Goal: Information Seeking & Learning: Learn about a topic

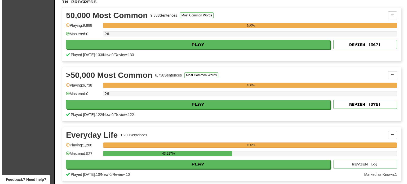
scroll to position [116, 0]
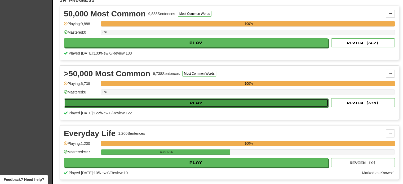
click at [240, 103] on button "Play" at bounding box center [196, 102] width 264 height 9
select select "**"
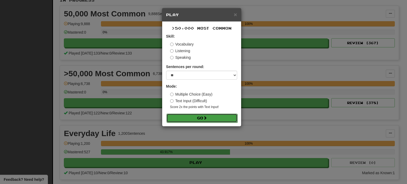
click at [190, 121] on button "Go" at bounding box center [201, 118] width 71 height 9
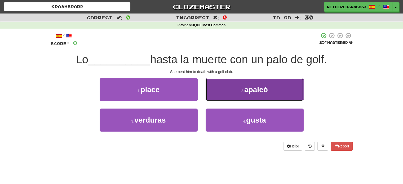
click at [222, 98] on button "2 . apaleó" at bounding box center [254, 89] width 98 height 23
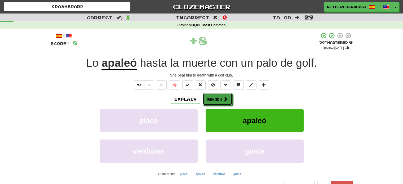
click at [223, 98] on span at bounding box center [225, 99] width 5 height 5
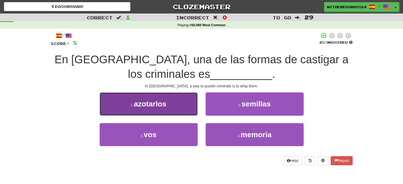
click at [182, 105] on button "1 . azotarlos" at bounding box center [149, 103] width 98 height 23
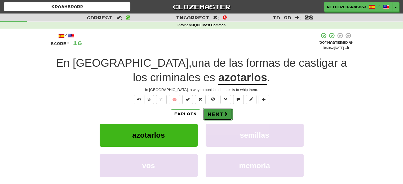
click at [212, 112] on button "Next" at bounding box center [218, 114] width 30 height 12
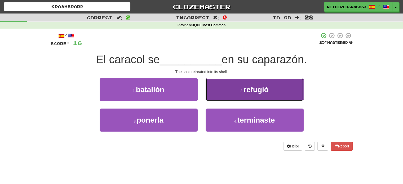
click at [220, 89] on button "2 . refugió" at bounding box center [254, 89] width 98 height 23
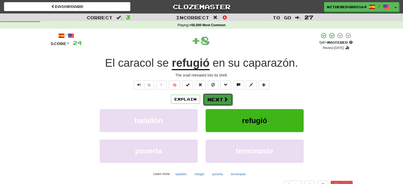
click at [219, 96] on button "Next" at bounding box center [218, 99] width 30 height 12
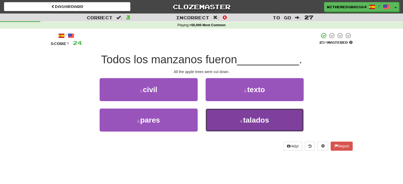
click at [231, 118] on button "4 . talados" at bounding box center [254, 120] width 98 height 23
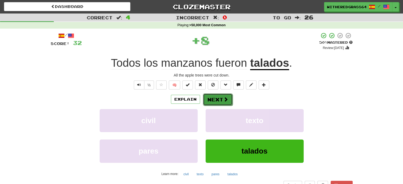
click at [217, 99] on button "Next" at bounding box center [218, 99] width 30 height 12
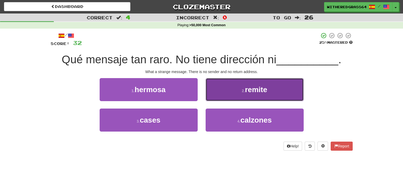
click at [226, 89] on button "2 . remite" at bounding box center [254, 89] width 98 height 23
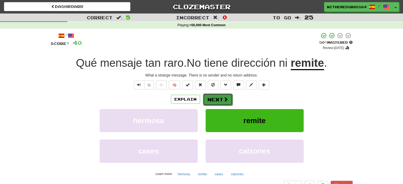
click at [218, 97] on button "Next" at bounding box center [218, 99] width 30 height 12
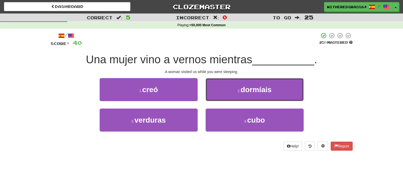
click at [218, 97] on button "2 . dormíais" at bounding box center [254, 89] width 98 height 23
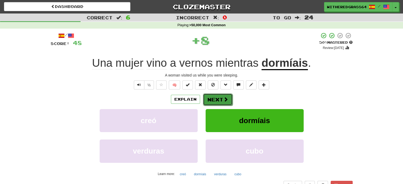
click at [221, 102] on button "Next" at bounding box center [218, 99] width 30 height 12
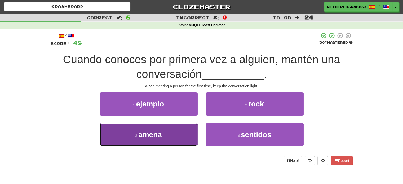
click at [187, 132] on button "3 . amena" at bounding box center [149, 134] width 98 height 23
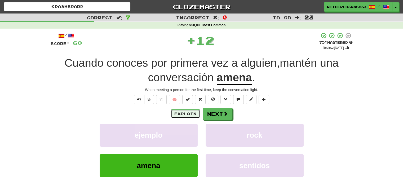
click at [183, 115] on button "Explain" at bounding box center [185, 113] width 29 height 9
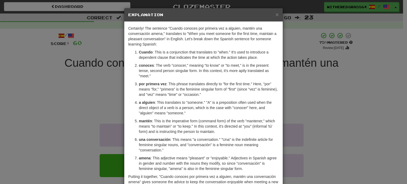
click at [189, 114] on p "a alguien : This translates to "someone." "A" is a preposition often used when …" at bounding box center [209, 108] width 140 height 16
click at [68, 121] on div "× Explanation Certainly! The sentence "Cuando conoces por primera vez a alguien…" at bounding box center [203, 92] width 407 height 184
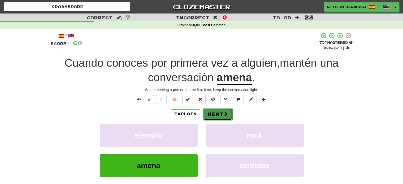
click at [221, 115] on button "Next" at bounding box center [218, 114] width 30 height 12
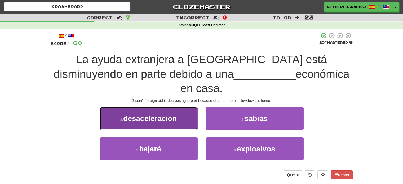
click at [174, 107] on button "1 . desaceleración" at bounding box center [149, 118] width 98 height 23
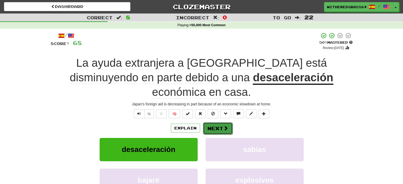
click at [222, 122] on button "Next" at bounding box center [218, 128] width 30 height 12
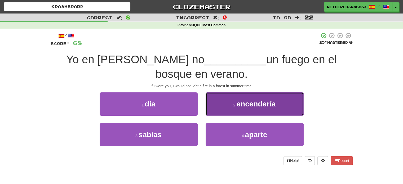
click at [225, 100] on button "2 . encendería" at bounding box center [254, 103] width 98 height 23
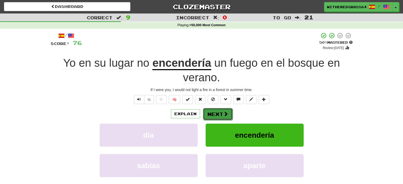
click at [215, 112] on button "Next" at bounding box center [218, 114] width 30 height 12
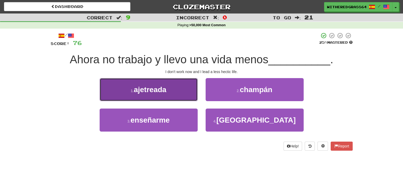
click at [162, 93] on span "ajetreada" at bounding box center [150, 90] width 33 height 8
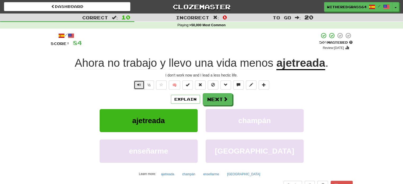
click at [137, 89] on button "Text-to-speech controls" at bounding box center [139, 84] width 11 height 9
click at [192, 101] on button "Explain" at bounding box center [185, 99] width 29 height 9
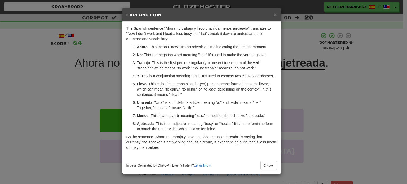
click at [317, 101] on div "× Explanation The Spanish sentence "Ahora no trabajo y llevo una vida menos aje…" at bounding box center [203, 92] width 407 height 184
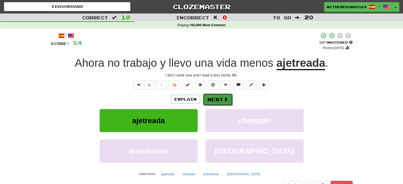
click at [220, 100] on button "Next" at bounding box center [218, 99] width 30 height 12
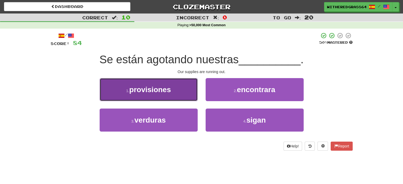
click at [187, 86] on button "1 . provisiones" at bounding box center [149, 89] width 98 height 23
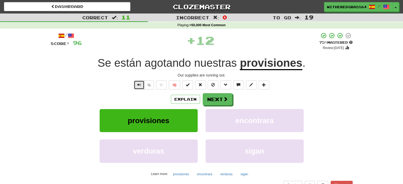
click at [139, 86] on span "Text-to-speech controls" at bounding box center [139, 85] width 4 height 4
click at [212, 101] on button "Next" at bounding box center [218, 99] width 30 height 12
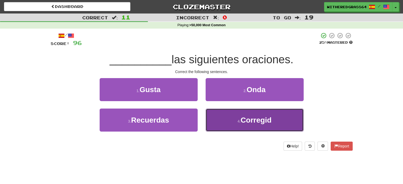
click at [217, 119] on button "4 . Corregid" at bounding box center [254, 120] width 98 height 23
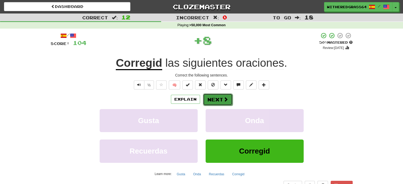
click at [209, 100] on button "Next" at bounding box center [218, 99] width 30 height 12
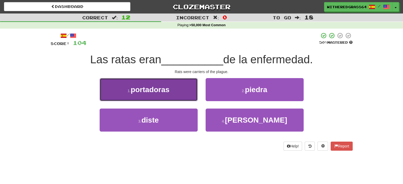
click at [191, 94] on button "1 . portadoras" at bounding box center [149, 89] width 98 height 23
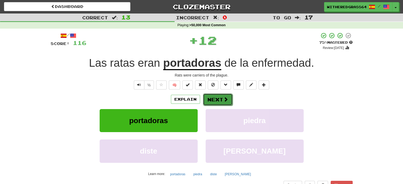
click at [214, 97] on button "Next" at bounding box center [218, 99] width 30 height 12
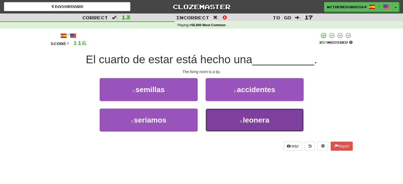
click at [228, 124] on button "4 . leonera" at bounding box center [254, 120] width 98 height 23
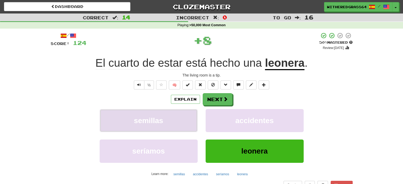
click at [191, 109] on button "semillas" at bounding box center [149, 120] width 98 height 23
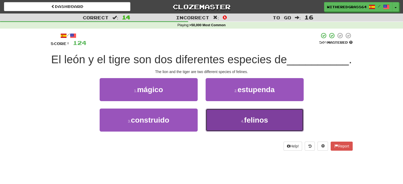
click at [212, 132] on button "4 . felinos" at bounding box center [254, 120] width 98 height 23
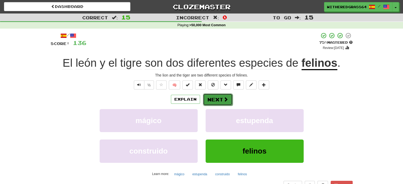
click at [216, 105] on button "Next" at bounding box center [218, 99] width 30 height 12
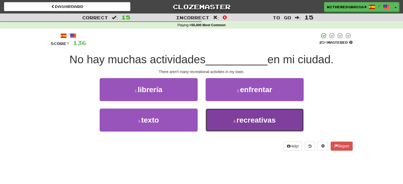
click at [219, 116] on button "4 . recreativas" at bounding box center [254, 120] width 98 height 23
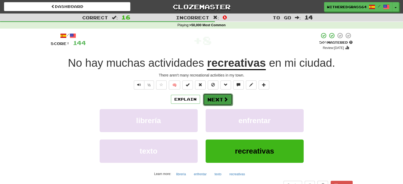
click at [219, 101] on button "Next" at bounding box center [218, 99] width 30 height 12
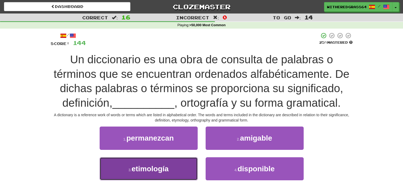
click at [169, 171] on button "3 . etimología" at bounding box center [149, 168] width 98 height 23
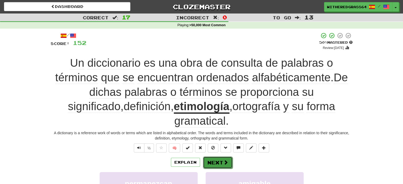
click at [218, 156] on button "Next" at bounding box center [218, 162] width 30 height 12
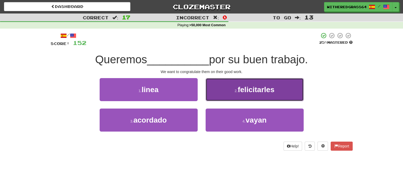
click at [233, 95] on button "2 . felicitarles" at bounding box center [254, 89] width 98 height 23
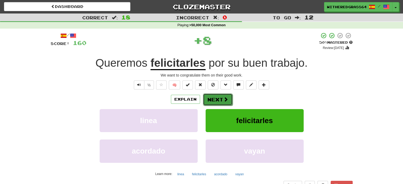
click at [225, 102] on span at bounding box center [225, 99] width 5 height 5
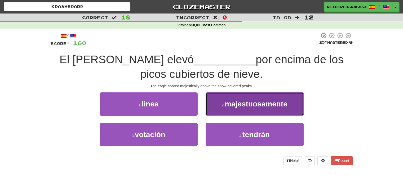
click at [235, 98] on button "2 . majestuosamente" at bounding box center [254, 103] width 98 height 23
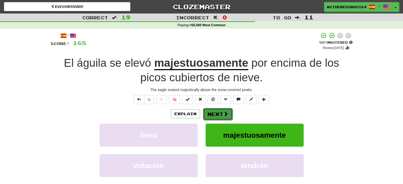
click at [216, 114] on button "Next" at bounding box center [218, 114] width 30 height 12
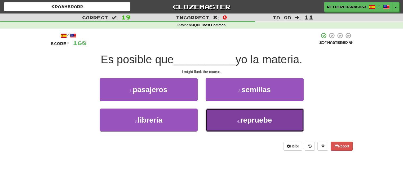
click at [215, 118] on button "4 . repruebe" at bounding box center [254, 120] width 98 height 23
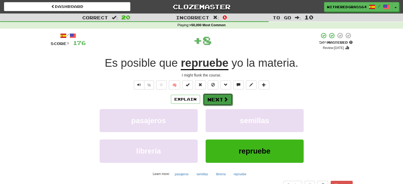
click at [211, 99] on button "Next" at bounding box center [218, 99] width 30 height 12
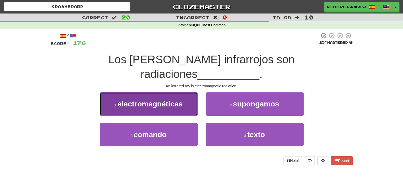
click at [187, 92] on button "1 . electromagnéticas" at bounding box center [149, 103] width 98 height 23
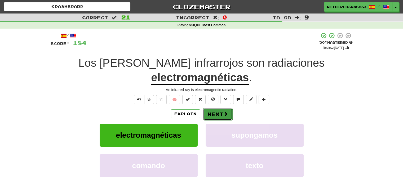
click at [216, 108] on button "Next" at bounding box center [218, 114] width 30 height 12
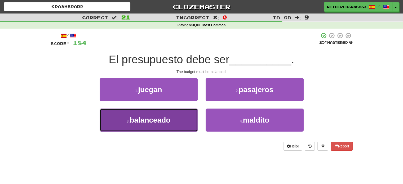
click at [178, 117] on button "3 . balanceado" at bounding box center [149, 120] width 98 height 23
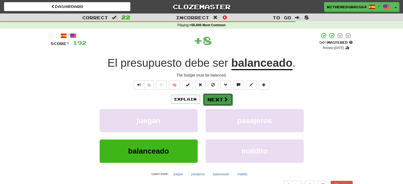
click at [211, 103] on button "Next" at bounding box center [218, 99] width 30 height 12
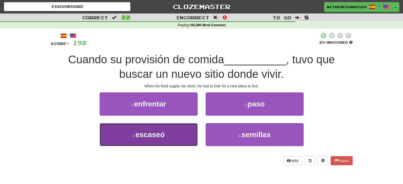
click at [191, 132] on button "3 . escaseó" at bounding box center [149, 134] width 98 height 23
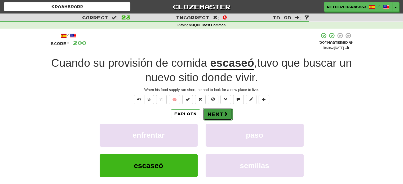
click at [221, 113] on button "Next" at bounding box center [218, 114] width 30 height 12
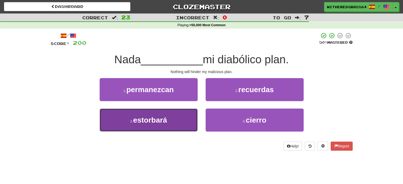
click at [182, 120] on button "3 . estorbará" at bounding box center [149, 120] width 98 height 23
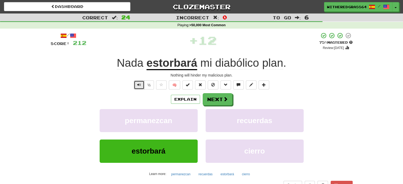
click at [141, 83] on button "Text-to-speech controls" at bounding box center [139, 84] width 11 height 9
click at [210, 100] on button "Next" at bounding box center [218, 99] width 30 height 12
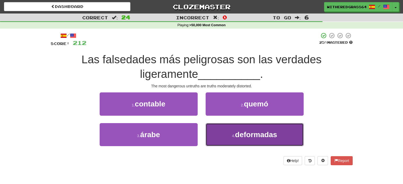
click at [233, 135] on small "4 ." at bounding box center [233, 136] width 3 height 4
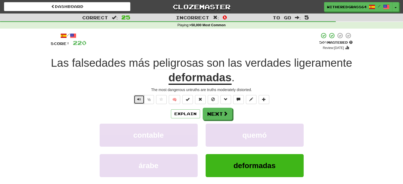
click at [137, 103] on button "Text-to-speech controls" at bounding box center [139, 99] width 11 height 9
click at [214, 115] on button "Next" at bounding box center [218, 114] width 30 height 12
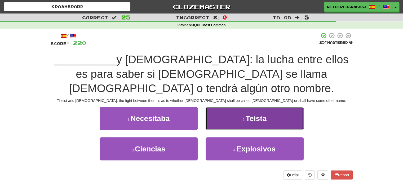
click at [226, 107] on button "2 . Teísta" at bounding box center [254, 118] width 98 height 23
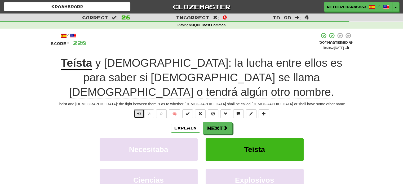
click at [140, 112] on span "Text-to-speech controls" at bounding box center [139, 114] width 4 height 4
click at [218, 122] on button "Next" at bounding box center [218, 128] width 30 height 12
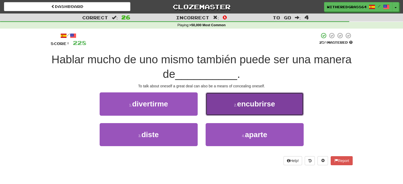
click at [218, 114] on button "2 . encubrirse" at bounding box center [254, 103] width 98 height 23
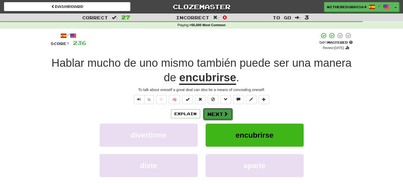
click at [214, 114] on button "Next" at bounding box center [218, 114] width 30 height 12
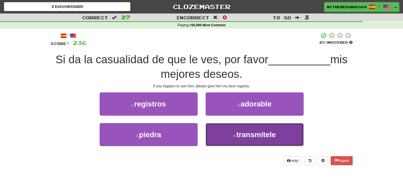
click at [227, 131] on button "4 . transmítele" at bounding box center [254, 134] width 98 height 23
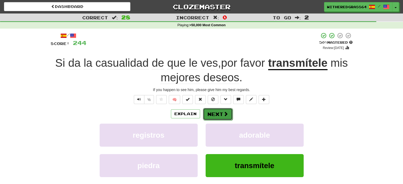
click at [223, 111] on span at bounding box center [225, 113] width 5 height 5
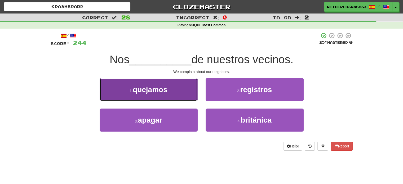
click at [178, 95] on button "1 . quejamos" at bounding box center [149, 89] width 98 height 23
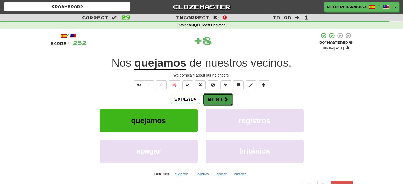
click at [212, 101] on button "Next" at bounding box center [218, 99] width 30 height 12
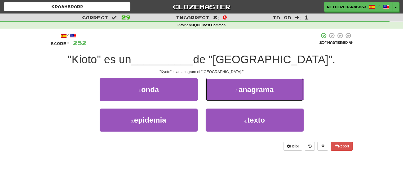
click at [212, 101] on button "2 . anagrama" at bounding box center [254, 89] width 98 height 23
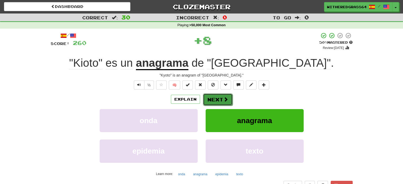
click at [216, 101] on button "Next" at bounding box center [218, 99] width 30 height 12
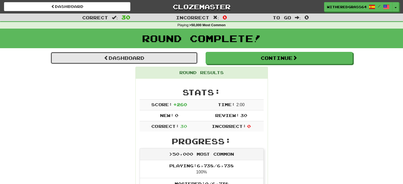
click at [176, 55] on link "Dashboard" at bounding box center [124, 58] width 147 height 12
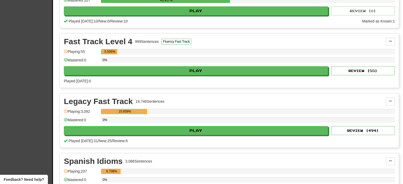
drag, startPoint x: 0, startPoint y: 0, endPoint x: 406, endPoint y: 77, distance: 413.6
click at [402, 77] on html "Clozemaster Dashboard Collections Cloze-Reading Dark Mode On Off Dashboard Coll…" at bounding box center [201, 72] width 403 height 681
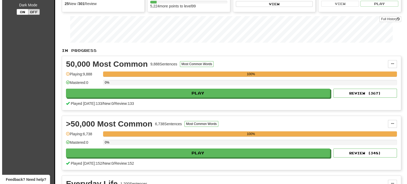
scroll to position [60, 0]
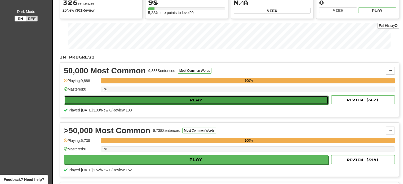
click at [203, 100] on button "Play" at bounding box center [196, 100] width 264 height 9
select select "**"
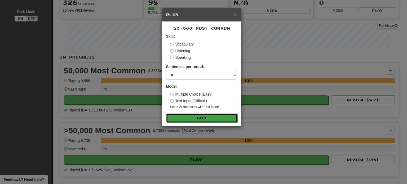
click at [186, 120] on button "Go" at bounding box center [201, 118] width 71 height 9
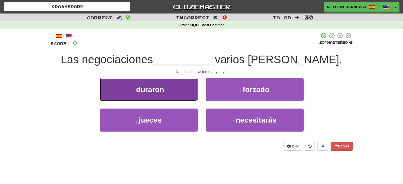
click at [188, 93] on button "1 . duraron" at bounding box center [149, 89] width 98 height 23
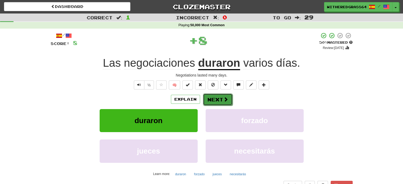
click at [215, 98] on button "Next" at bounding box center [218, 99] width 30 height 12
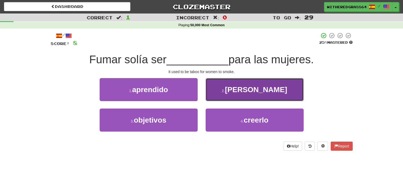
click at [228, 88] on button "2 . tabú" at bounding box center [254, 89] width 98 height 23
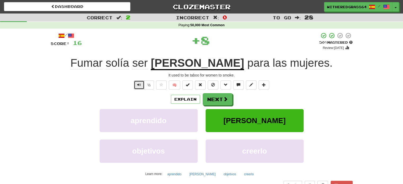
click at [139, 87] on span "Text-to-speech controls" at bounding box center [139, 85] width 4 height 4
click at [223, 100] on span at bounding box center [225, 99] width 5 height 5
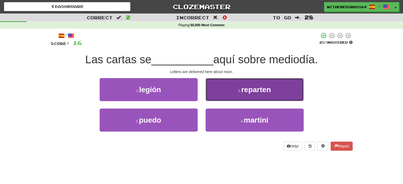
click at [231, 89] on button "2 . reparten" at bounding box center [254, 89] width 98 height 23
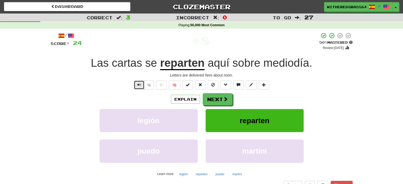
click at [143, 84] on button "Text-to-speech controls" at bounding box center [139, 84] width 11 height 9
click at [173, 100] on button "Explain" at bounding box center [185, 99] width 29 height 9
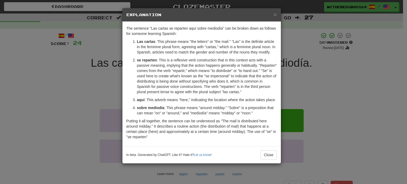
click at [91, 85] on div "× Explanation The sentence "Las cartas se reparten aquí sobre mediodía" can be …" at bounding box center [203, 92] width 407 height 184
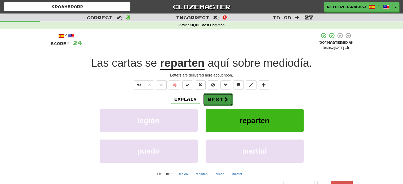
click at [223, 98] on span at bounding box center [225, 99] width 5 height 5
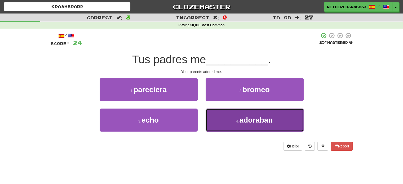
click at [224, 114] on button "4 . adoraban" at bounding box center [254, 120] width 98 height 23
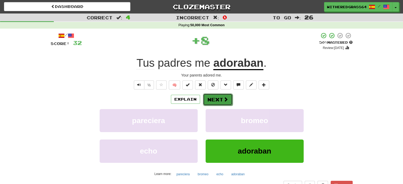
click at [216, 96] on button "Next" at bounding box center [218, 99] width 30 height 12
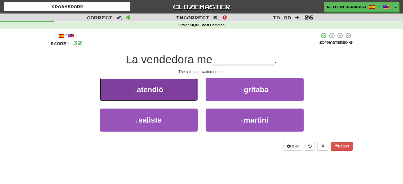
click at [189, 91] on button "1 . atendió" at bounding box center [149, 89] width 98 height 23
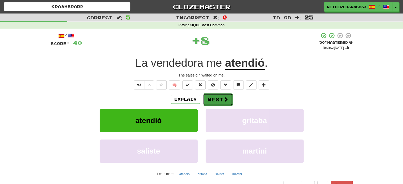
click at [209, 96] on button "Next" at bounding box center [218, 99] width 30 height 12
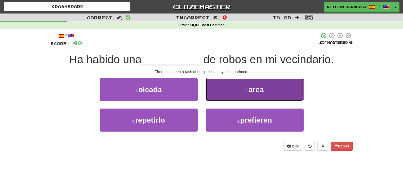
click at [227, 97] on button "2 . arca" at bounding box center [254, 89] width 98 height 23
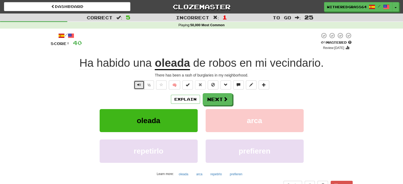
click at [139, 86] on span "Text-to-speech controls" at bounding box center [139, 85] width 4 height 4
click at [212, 99] on button "Next" at bounding box center [218, 99] width 30 height 12
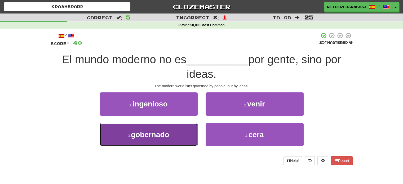
click at [176, 131] on button "3 . gobernado" at bounding box center [149, 134] width 98 height 23
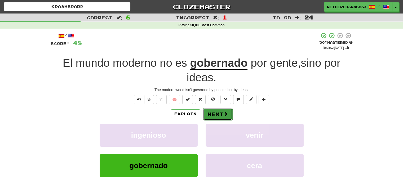
click at [214, 112] on button "Next" at bounding box center [218, 114] width 30 height 12
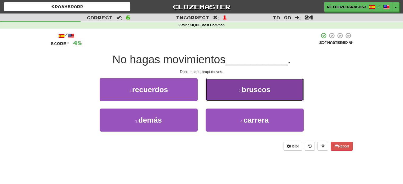
click at [228, 97] on button "2 . bruscos" at bounding box center [254, 89] width 98 height 23
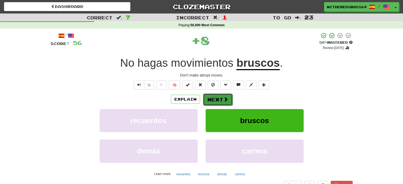
click at [228, 97] on button "Next" at bounding box center [218, 99] width 30 height 12
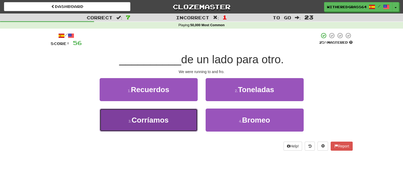
click at [174, 121] on button "3 . Corríamos" at bounding box center [149, 120] width 98 height 23
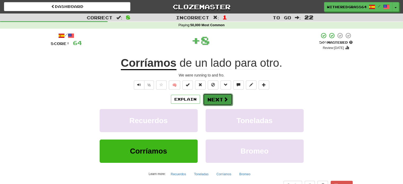
click at [215, 97] on button "Next" at bounding box center [218, 99] width 30 height 12
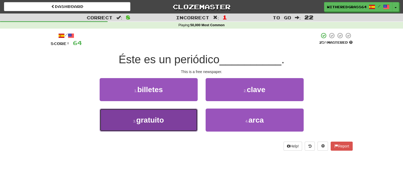
click at [184, 119] on button "3 . gratuito" at bounding box center [149, 120] width 98 height 23
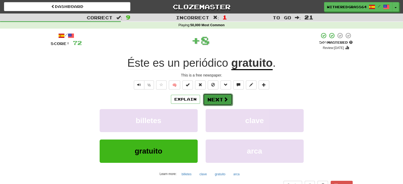
click at [213, 100] on button "Next" at bounding box center [218, 99] width 30 height 12
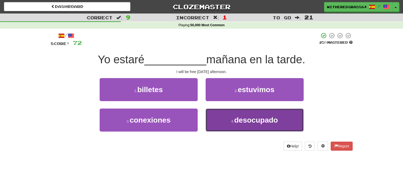
click at [215, 118] on button "4 . desocupado" at bounding box center [254, 120] width 98 height 23
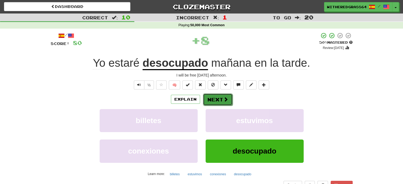
click at [214, 100] on button "Next" at bounding box center [218, 99] width 30 height 12
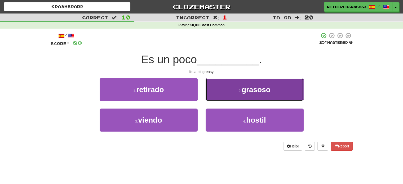
click at [222, 90] on button "2 . grasoso" at bounding box center [254, 89] width 98 height 23
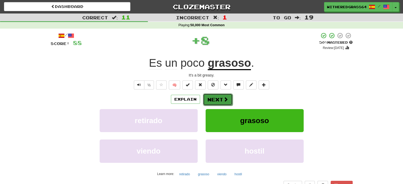
click at [216, 99] on button "Next" at bounding box center [218, 99] width 30 height 12
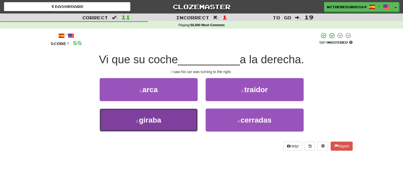
click at [184, 119] on button "3 . giraba" at bounding box center [149, 120] width 98 height 23
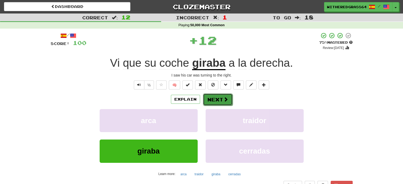
click at [215, 100] on button "Next" at bounding box center [218, 99] width 30 height 12
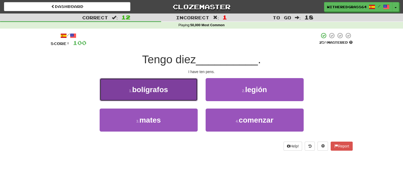
click at [190, 95] on button "1 . bolígrafos" at bounding box center [149, 89] width 98 height 23
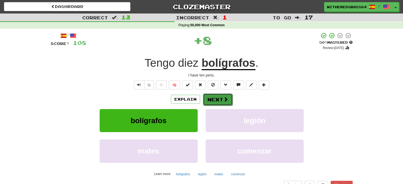
click at [215, 97] on button "Next" at bounding box center [218, 99] width 30 height 12
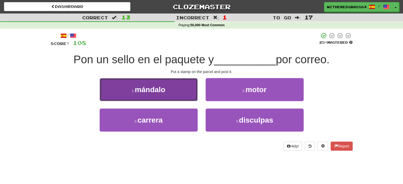
click at [173, 96] on button "1 . mándalo" at bounding box center [149, 89] width 98 height 23
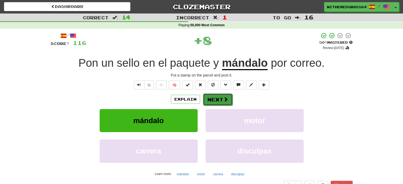
click at [212, 98] on button "Next" at bounding box center [218, 99] width 30 height 12
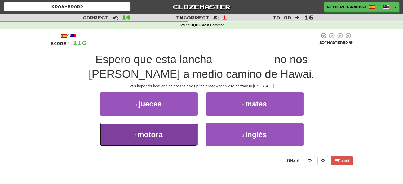
click at [175, 135] on button "3 . motora" at bounding box center [149, 134] width 98 height 23
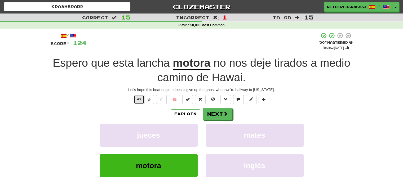
click at [141, 101] on button "Text-to-speech controls" at bounding box center [139, 99] width 11 height 9
click at [182, 113] on button "Explain" at bounding box center [185, 113] width 29 height 9
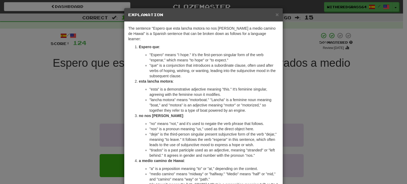
click at [183, 121] on li ""no" means "not," and it's used to negate the verb phrase that follows." at bounding box center [213, 123] width 129 height 5
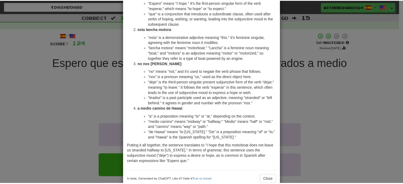
scroll to position [59, 0]
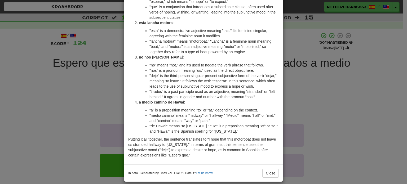
click at [77, 101] on div "× Explanation The sentence "Espero que esta lancha motora no nos deje tirados a…" at bounding box center [203, 92] width 407 height 184
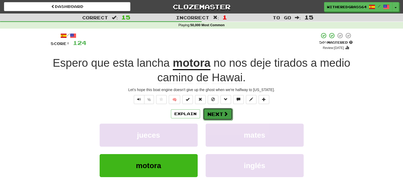
click at [209, 109] on button "Next" at bounding box center [218, 114] width 30 height 12
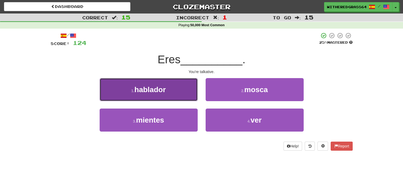
click at [180, 87] on button "1 . hablador" at bounding box center [149, 89] width 98 height 23
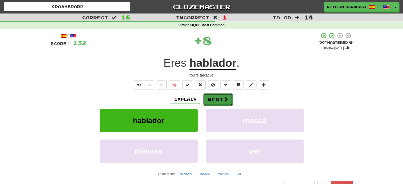
click at [213, 97] on button "Next" at bounding box center [218, 99] width 30 height 12
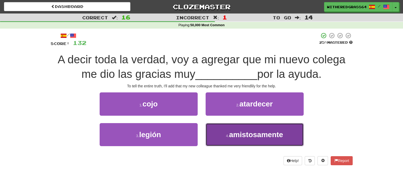
click at [226, 134] on small "4 ." at bounding box center [227, 136] width 3 height 4
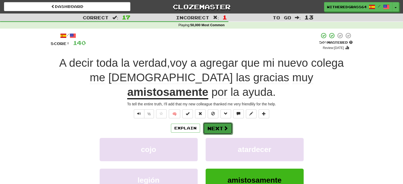
click at [221, 122] on button "Next" at bounding box center [218, 128] width 30 height 12
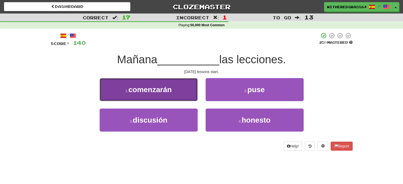
click at [187, 93] on button "1 . comenzarán" at bounding box center [149, 89] width 98 height 23
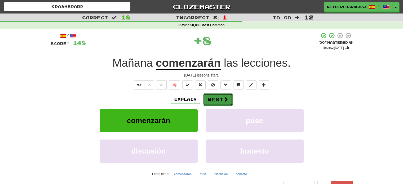
click at [214, 97] on button "Next" at bounding box center [218, 99] width 30 height 12
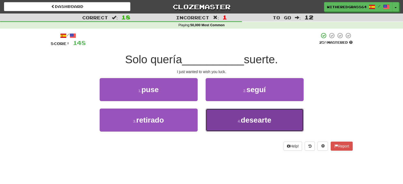
click at [229, 116] on button "4 . desearte" at bounding box center [254, 120] width 98 height 23
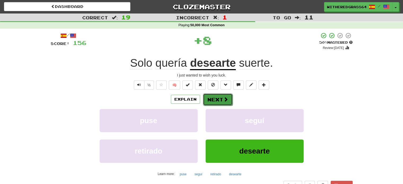
click at [225, 97] on span at bounding box center [225, 99] width 5 height 5
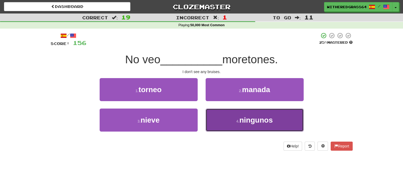
click at [232, 125] on button "4 . ningunos" at bounding box center [254, 120] width 98 height 23
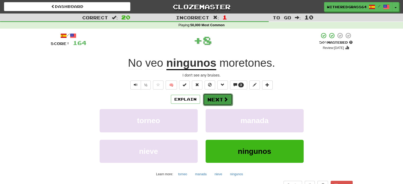
click at [221, 96] on button "Next" at bounding box center [218, 99] width 30 height 12
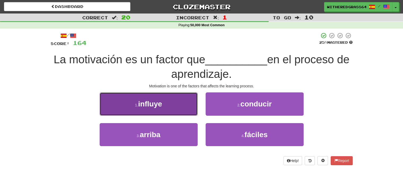
click at [188, 104] on button "1 . influye" at bounding box center [149, 103] width 98 height 23
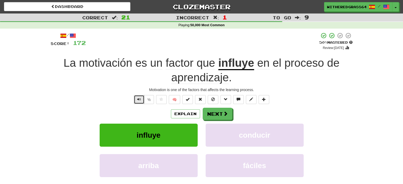
click at [143, 100] on button "Text-to-speech controls" at bounding box center [139, 99] width 11 height 9
click at [211, 113] on button "Next" at bounding box center [218, 114] width 30 height 12
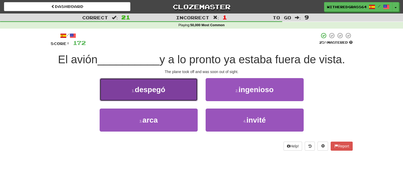
click at [188, 92] on button "1 . despegó" at bounding box center [149, 89] width 98 height 23
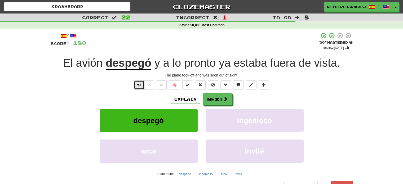
click at [142, 86] on button "Text-to-speech controls" at bounding box center [139, 84] width 11 height 9
click at [207, 102] on button "Next" at bounding box center [218, 99] width 30 height 12
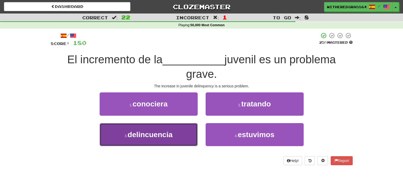
click at [180, 143] on button "3 . delincuencia" at bounding box center [149, 134] width 98 height 23
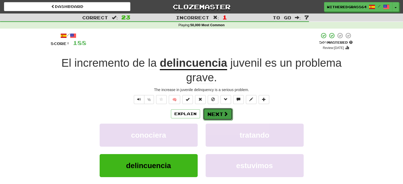
click at [212, 112] on button "Next" at bounding box center [218, 114] width 30 height 12
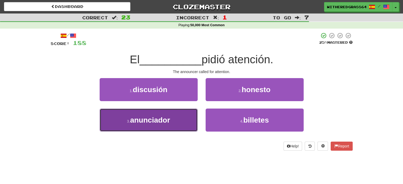
click at [189, 118] on button "3 . anunciador" at bounding box center [149, 120] width 98 height 23
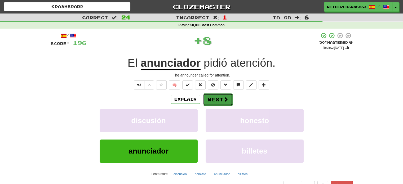
click at [216, 100] on button "Next" at bounding box center [218, 99] width 30 height 12
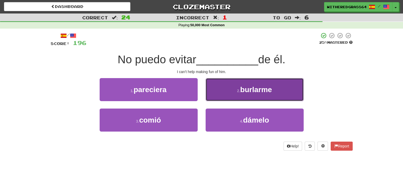
click at [226, 89] on button "2 . burlarme" at bounding box center [254, 89] width 98 height 23
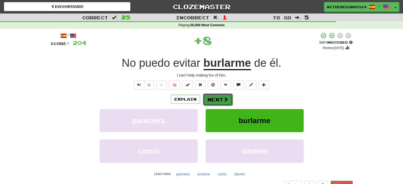
click at [218, 98] on button "Next" at bounding box center [218, 99] width 30 height 12
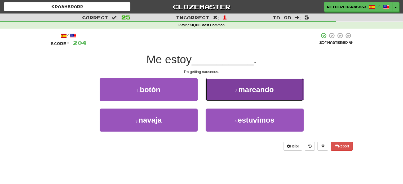
click at [218, 97] on button "2 . mareando" at bounding box center [254, 89] width 98 height 23
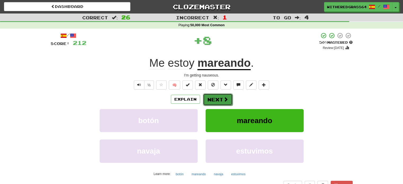
click at [217, 98] on button "Next" at bounding box center [218, 99] width 30 height 12
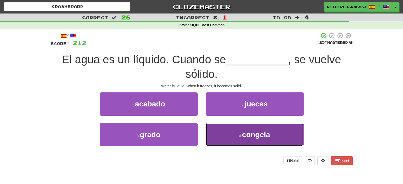
click at [213, 131] on button "4 . congela" at bounding box center [254, 134] width 98 height 23
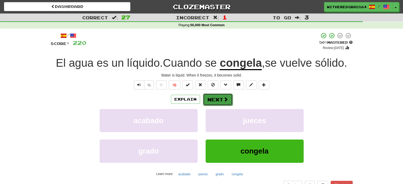
click at [221, 97] on button "Next" at bounding box center [218, 99] width 30 height 12
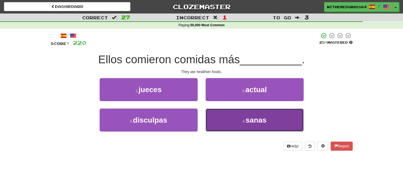
click at [230, 120] on button "4 . sanas" at bounding box center [254, 120] width 98 height 23
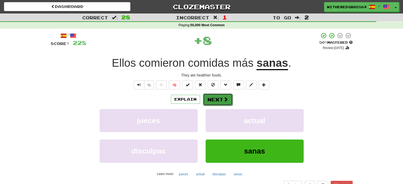
click at [222, 98] on button "Next" at bounding box center [218, 99] width 30 height 12
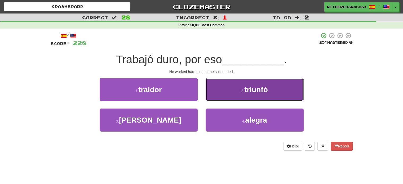
click at [227, 90] on button "2 . triunfó" at bounding box center [254, 89] width 98 height 23
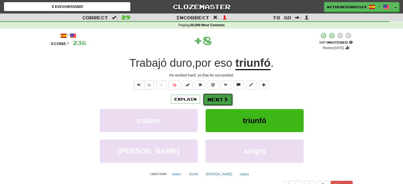
click at [218, 101] on button "Next" at bounding box center [218, 99] width 30 height 12
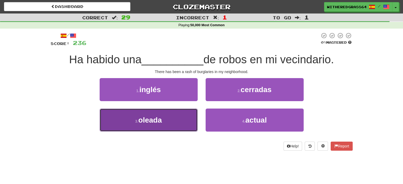
click at [178, 118] on button "3 . oleada" at bounding box center [149, 120] width 98 height 23
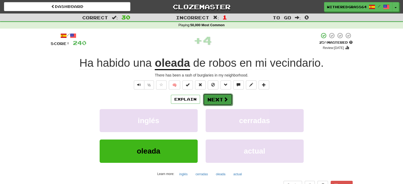
click at [215, 98] on button "Next" at bounding box center [218, 99] width 30 height 12
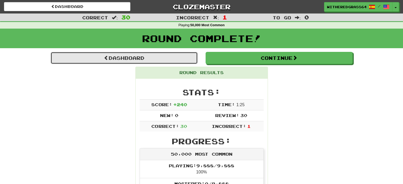
click at [168, 60] on link "Dashboard" at bounding box center [124, 58] width 147 height 12
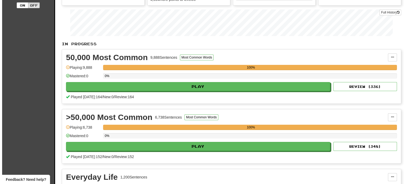
scroll to position [87, 0]
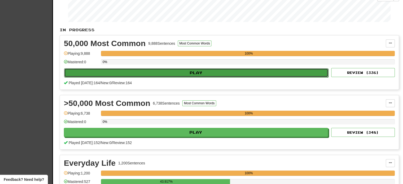
click at [248, 73] on button "Play" at bounding box center [196, 72] width 264 height 9
select select "**"
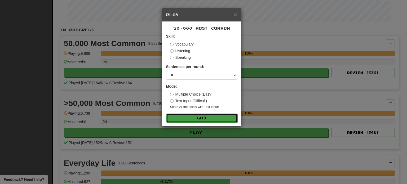
click at [218, 118] on button "Go" at bounding box center [201, 118] width 71 height 9
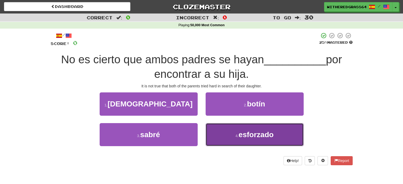
click at [218, 130] on button "4 . esforzado" at bounding box center [254, 134] width 98 height 23
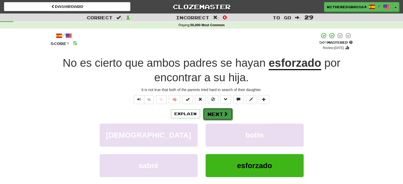
click at [217, 114] on button "Next" at bounding box center [218, 114] width 30 height 12
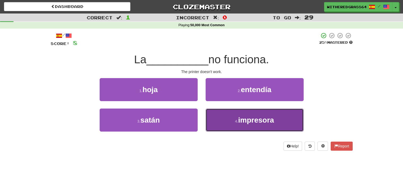
click at [216, 120] on button "4 . impresora" at bounding box center [254, 120] width 98 height 23
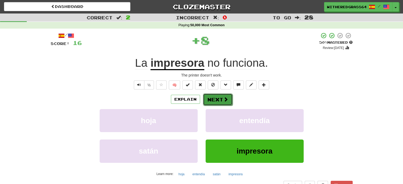
click at [215, 98] on button "Next" at bounding box center [218, 99] width 30 height 12
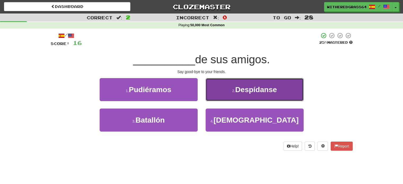
click at [220, 91] on button "2 . Despídanse" at bounding box center [254, 89] width 98 height 23
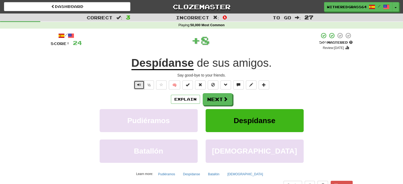
click at [143, 84] on button "Text-to-speech controls" at bounding box center [139, 84] width 11 height 9
click at [213, 97] on button "Next" at bounding box center [218, 99] width 30 height 12
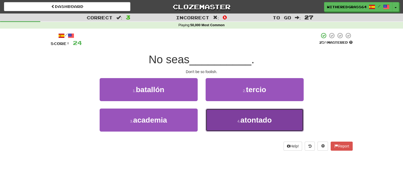
click at [218, 114] on button "4 . atontado" at bounding box center [254, 120] width 98 height 23
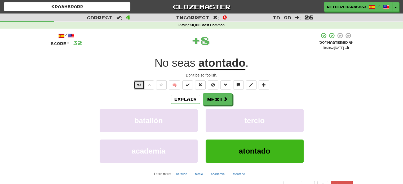
click at [138, 85] on span "Text-to-speech controls" at bounding box center [139, 85] width 4 height 4
click at [209, 98] on button "Next" at bounding box center [218, 99] width 30 height 12
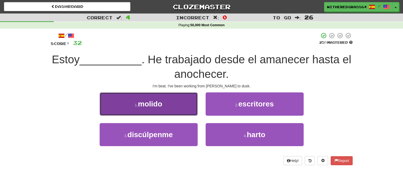
click at [179, 105] on button "1 . molido" at bounding box center [149, 103] width 98 height 23
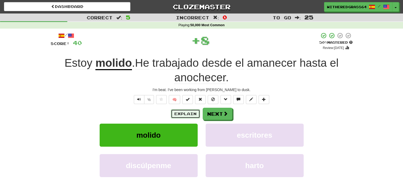
click at [183, 113] on button "Explain" at bounding box center [185, 113] width 29 height 9
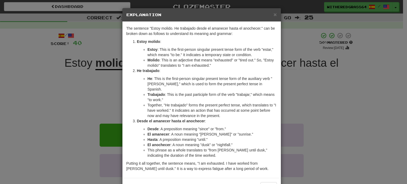
click at [309, 88] on div "× Explanation The sentence "Estoy molido. He trabajado desde el amanecer hasta …" at bounding box center [203, 92] width 407 height 184
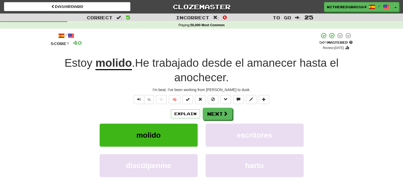
click at [133, 99] on div "½" at bounding box center [143, 99] width 21 height 9
click at [139, 100] on span "Text-to-speech controls" at bounding box center [139, 99] width 4 height 4
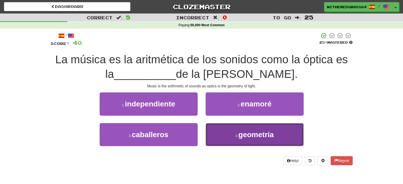
click at [230, 129] on button "4 . geometría" at bounding box center [254, 134] width 98 height 23
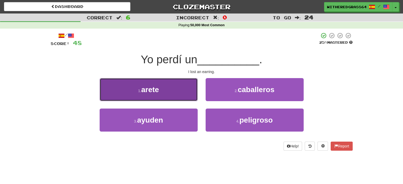
click at [173, 88] on button "1 . arete" at bounding box center [149, 89] width 98 height 23
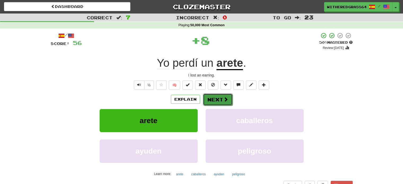
click at [209, 99] on button "Next" at bounding box center [218, 99] width 30 height 12
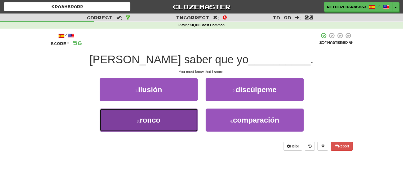
click at [181, 114] on button "3 . ronco" at bounding box center [149, 120] width 98 height 23
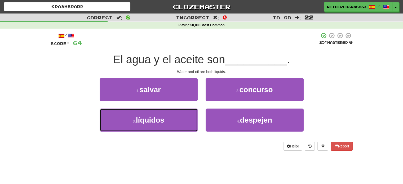
click at [181, 114] on button "3 . líquidos" at bounding box center [149, 120] width 98 height 23
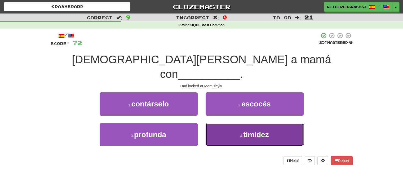
click at [228, 129] on button "4 . timidez" at bounding box center [254, 134] width 98 height 23
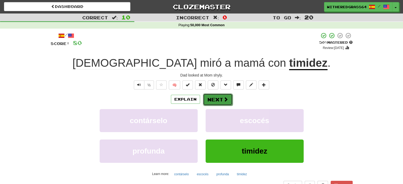
click at [223, 100] on span at bounding box center [225, 99] width 5 height 5
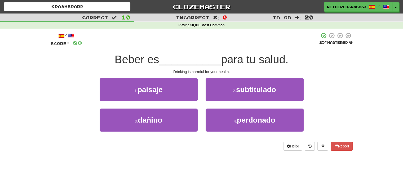
drag, startPoint x: 239, startPoint y: 119, endPoint x: 207, endPoint y: 160, distance: 52.6
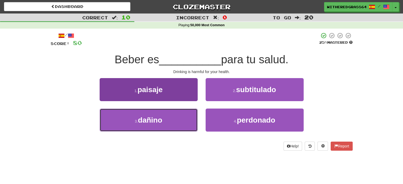
drag, startPoint x: 207, startPoint y: 160, endPoint x: 164, endPoint y: 123, distance: 56.5
click at [164, 123] on button "3 . dañino" at bounding box center [149, 120] width 98 height 23
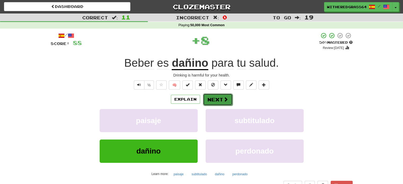
click at [212, 98] on button "Next" at bounding box center [218, 99] width 30 height 12
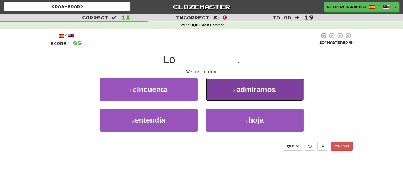
click at [229, 90] on button "2 . admiramos" at bounding box center [254, 89] width 98 height 23
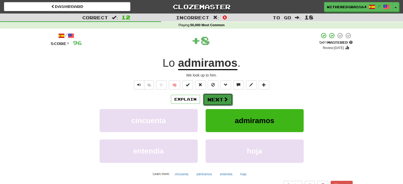
click at [219, 97] on button "Next" at bounding box center [218, 99] width 30 height 12
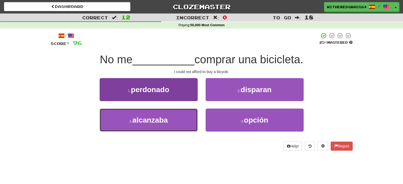
click at [186, 121] on button "3 . alcanzaba" at bounding box center [149, 120] width 98 height 23
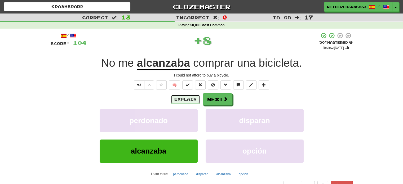
click at [182, 99] on button "Explain" at bounding box center [185, 99] width 29 height 9
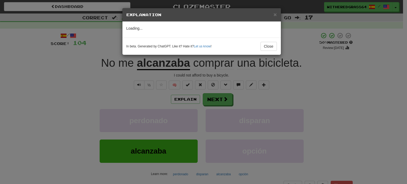
click at [104, 85] on div "× Explanation Loading... In beta. Generated by ChatGPT. Like it? Hate it? Let u…" at bounding box center [203, 92] width 407 height 184
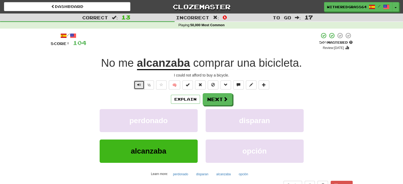
click at [137, 82] on button "Text-to-speech controls" at bounding box center [139, 84] width 11 height 9
click at [183, 98] on button "Explain" at bounding box center [185, 99] width 29 height 9
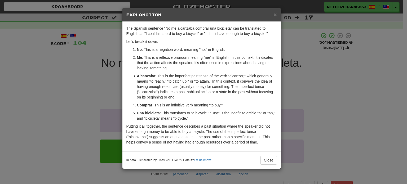
click at [88, 68] on div "× Explanation The Spanish sentence "No me alcanzaba comprar una bicicleta" can …" at bounding box center [203, 92] width 407 height 184
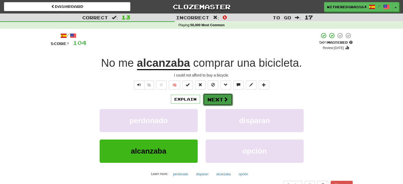
click at [211, 98] on button "Next" at bounding box center [218, 99] width 30 height 12
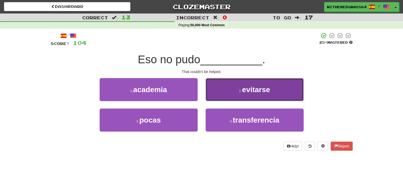
click at [229, 88] on button "2 . evitarse" at bounding box center [254, 89] width 98 height 23
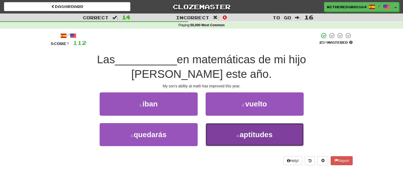
click at [223, 135] on button "4 . aptitudes" at bounding box center [254, 134] width 98 height 23
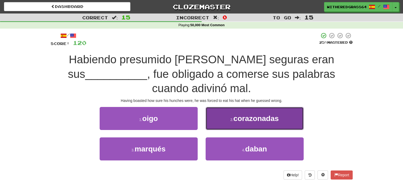
click at [232, 118] on small "2 ." at bounding box center [231, 120] width 3 height 4
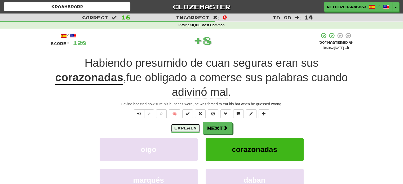
click at [181, 131] on button "Explain" at bounding box center [185, 128] width 29 height 9
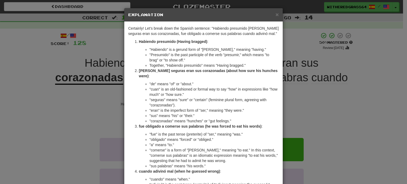
click at [301, 109] on div "× Explanation Certainly! Let's break down the Spanish sentence: "Habiendo presu…" at bounding box center [203, 92] width 407 height 184
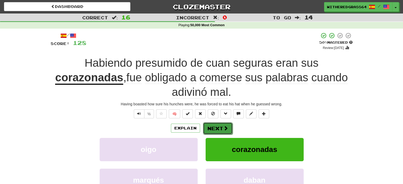
click at [216, 133] on button "Next" at bounding box center [218, 128] width 30 height 12
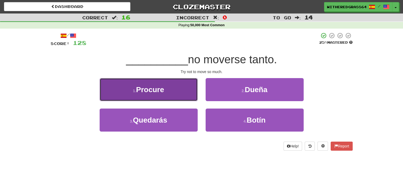
click at [186, 85] on button "1 . Procure" at bounding box center [149, 89] width 98 height 23
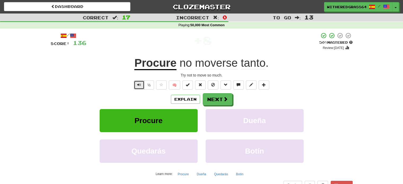
click at [139, 88] on button "Text-to-speech controls" at bounding box center [139, 84] width 11 height 9
click at [182, 102] on button "Explain" at bounding box center [185, 99] width 29 height 9
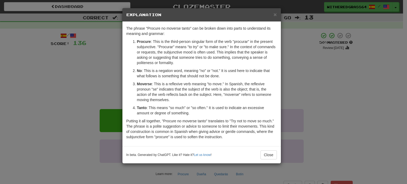
click at [61, 56] on div "× Explanation The phrase "Procure no moverse tanto" can be broken down into par…" at bounding box center [203, 92] width 407 height 184
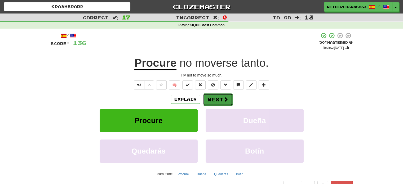
click at [211, 98] on button "Next" at bounding box center [218, 99] width 30 height 12
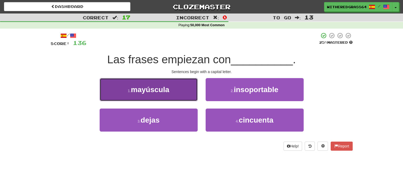
click at [167, 87] on span "mayúscula" at bounding box center [150, 90] width 38 height 8
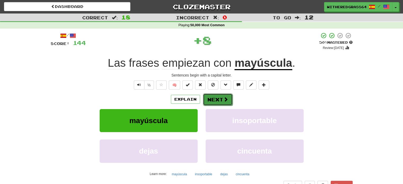
click at [221, 99] on button "Next" at bounding box center [218, 99] width 30 height 12
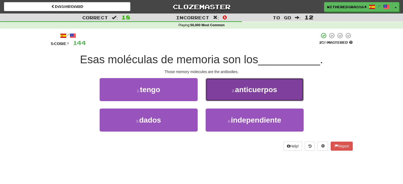
click at [235, 93] on small "2 ." at bounding box center [233, 91] width 3 height 4
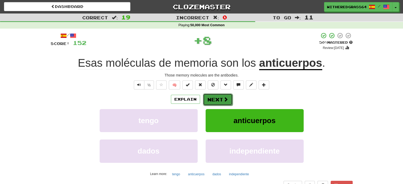
click at [223, 100] on span at bounding box center [225, 99] width 5 height 5
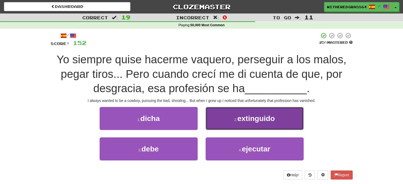
click at [259, 128] on button "2 . extinguido" at bounding box center [254, 118] width 98 height 23
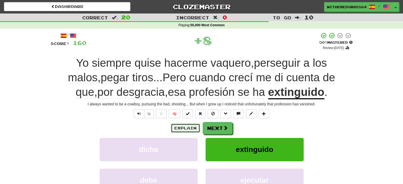
click at [174, 131] on button "Explain" at bounding box center [185, 128] width 29 height 9
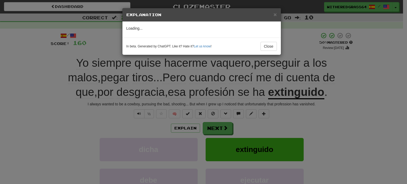
click at [86, 124] on div "× Explanation Loading... In beta. Generated by ChatGPT. Like it? Hate it? Let u…" at bounding box center [203, 92] width 407 height 184
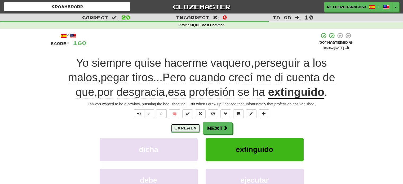
click at [184, 128] on button "Explain" at bounding box center [185, 128] width 29 height 9
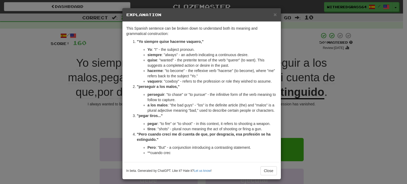
click at [51, 115] on div "× Explanation This Spanish sentence can be broken down to understand both its m…" at bounding box center [203, 92] width 407 height 184
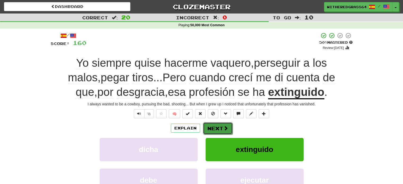
click at [209, 127] on button "Next" at bounding box center [218, 128] width 30 height 12
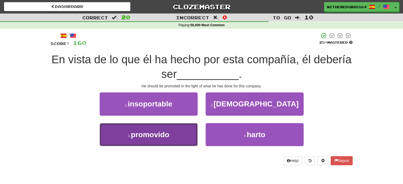
click at [183, 134] on button "3 . promovido" at bounding box center [149, 134] width 98 height 23
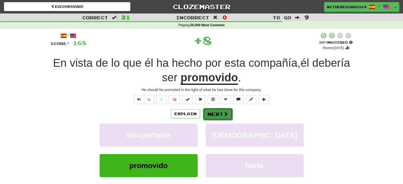
click at [219, 112] on button "Next" at bounding box center [218, 114] width 30 height 12
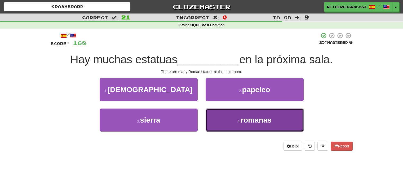
click at [236, 120] on button "4 . romanas" at bounding box center [254, 120] width 98 height 23
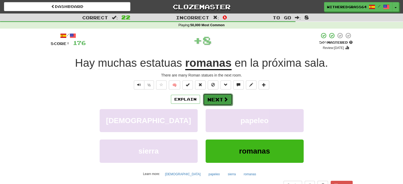
click at [220, 96] on button "Next" at bounding box center [218, 99] width 30 height 12
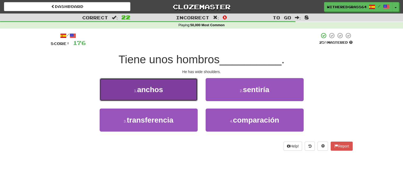
click at [190, 93] on button "1 . anchos" at bounding box center [149, 89] width 98 height 23
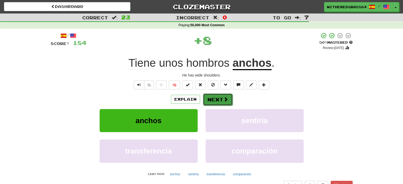
click at [219, 100] on button "Next" at bounding box center [218, 99] width 30 height 12
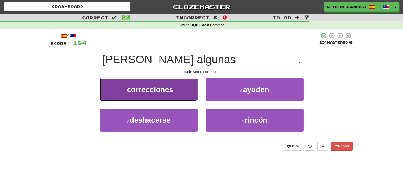
click at [183, 88] on button "1 . correcciones" at bounding box center [149, 89] width 98 height 23
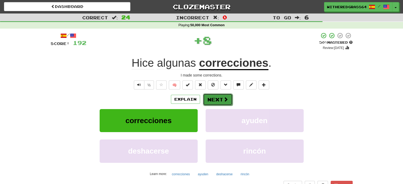
click at [213, 99] on button "Next" at bounding box center [218, 99] width 30 height 12
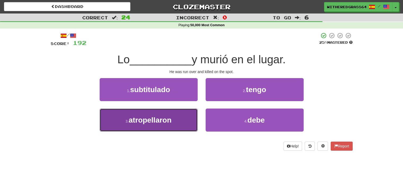
click at [181, 120] on button "3 . atropellaron" at bounding box center [149, 120] width 98 height 23
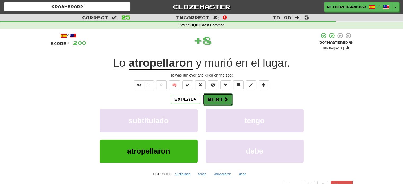
click at [210, 97] on button "Next" at bounding box center [218, 99] width 30 height 12
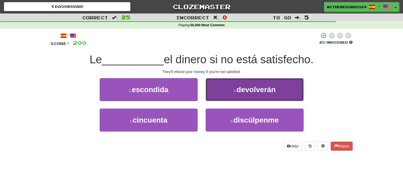
click at [230, 98] on button "2 . devolverán" at bounding box center [254, 89] width 98 height 23
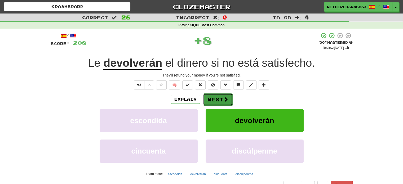
click at [220, 104] on button "Next" at bounding box center [218, 99] width 30 height 12
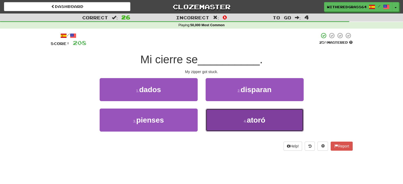
click at [228, 118] on button "4 . atoró" at bounding box center [254, 120] width 98 height 23
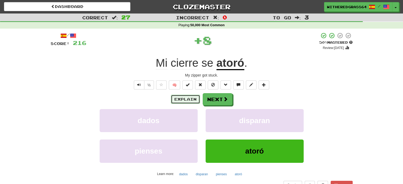
click at [187, 101] on button "Explain" at bounding box center [185, 99] width 29 height 9
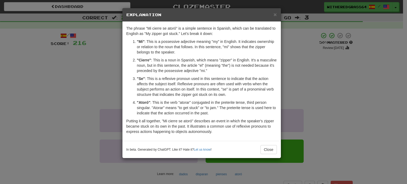
click at [64, 70] on div "× Explanation The phrase "Mi cierre se atoró" is a simple sentence in Spanish, …" at bounding box center [203, 92] width 407 height 184
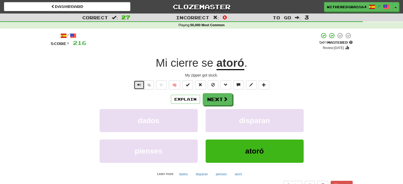
click at [136, 83] on button "Text-to-speech controls" at bounding box center [139, 84] width 11 height 9
click at [218, 101] on button "Next" at bounding box center [218, 99] width 30 height 12
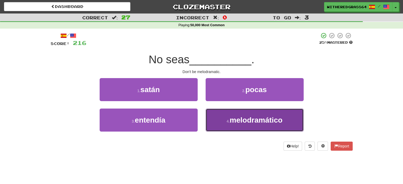
click at [232, 121] on span "melodramático" at bounding box center [256, 120] width 53 height 8
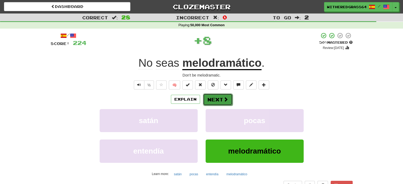
click at [220, 101] on button "Next" at bounding box center [218, 99] width 30 height 12
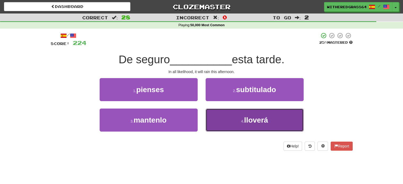
click at [222, 120] on button "4 . lloverá" at bounding box center [254, 120] width 98 height 23
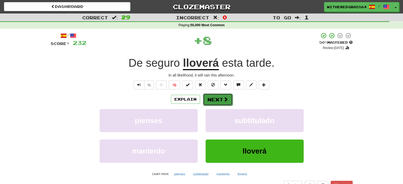
click at [212, 101] on button "Next" at bounding box center [218, 99] width 30 height 12
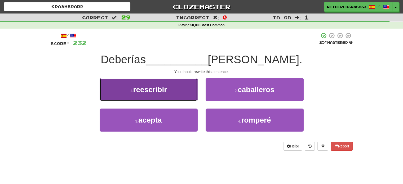
click at [191, 92] on button "1 . reescribir" at bounding box center [149, 89] width 98 height 23
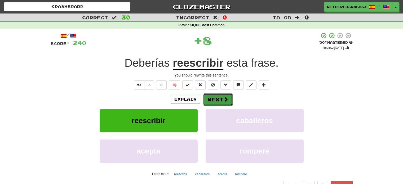
click at [215, 99] on button "Next" at bounding box center [218, 99] width 30 height 12
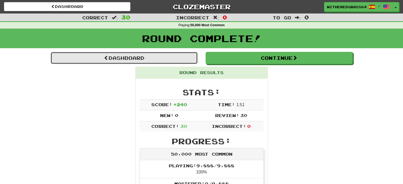
click at [180, 60] on link "Dashboard" at bounding box center [124, 58] width 147 height 12
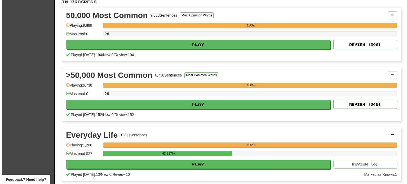
scroll to position [123, 0]
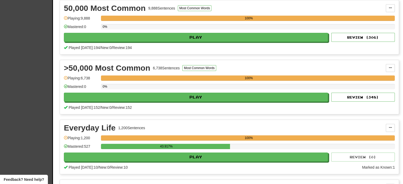
drag, startPoint x: 406, startPoint y: 16, endPoint x: 406, endPoint y: 47, distance: 31.8
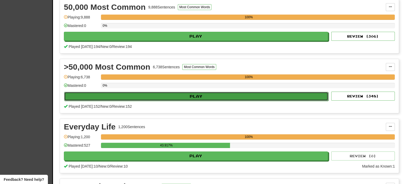
click at [154, 95] on button "Play" at bounding box center [196, 96] width 264 height 9
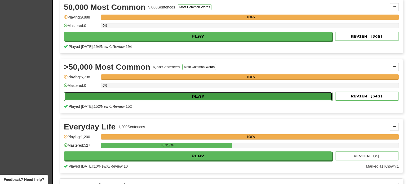
select select "**"
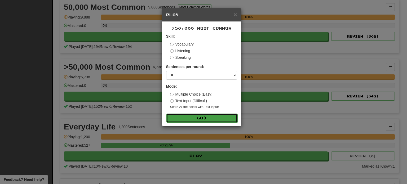
click at [183, 117] on button "Go" at bounding box center [201, 118] width 71 height 9
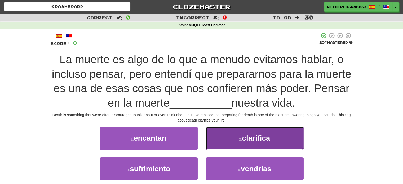
click at [284, 132] on button "2 . clarifica" at bounding box center [254, 138] width 98 height 23
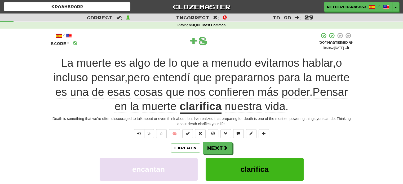
click at [378, 85] on div "Correct : 1 Incorrect : 0 To go : 29 Playing : >50,000 Most Common / Score: 8 +…" at bounding box center [201, 134] width 403 height 241
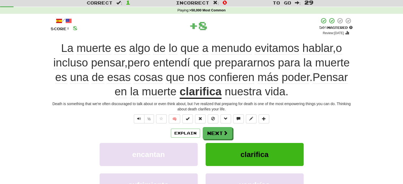
scroll to position [21, 0]
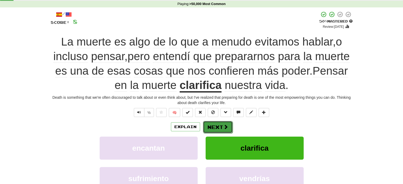
click at [223, 128] on span at bounding box center [225, 126] width 5 height 5
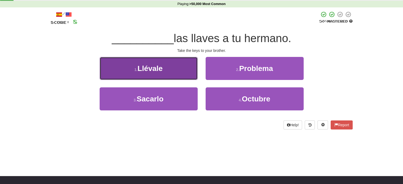
click at [186, 61] on button "1 . [GEOGRAPHIC_DATA]" at bounding box center [149, 68] width 98 height 23
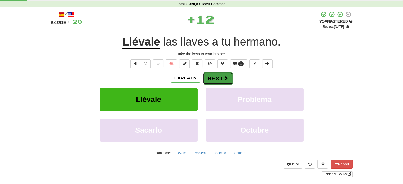
click at [215, 79] on button "Next" at bounding box center [218, 78] width 30 height 12
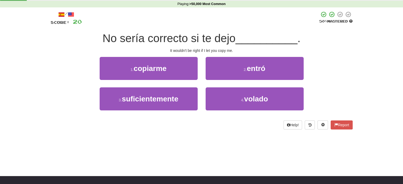
scroll to position [0, 0]
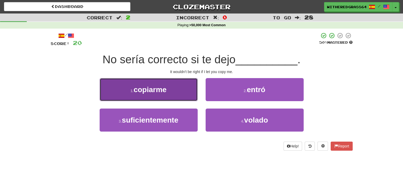
click at [182, 92] on button "1 . [GEOGRAPHIC_DATA]" at bounding box center [149, 89] width 98 height 23
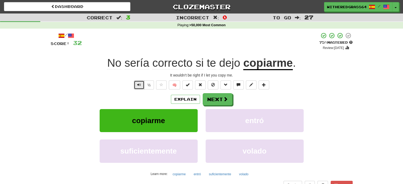
click at [135, 86] on button "Text-to-speech controls" at bounding box center [139, 84] width 11 height 9
click at [210, 96] on button "Next" at bounding box center [218, 99] width 30 height 12
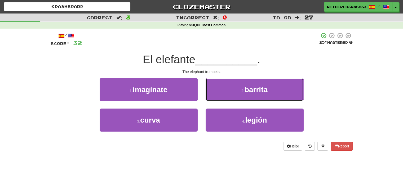
click at [210, 96] on button "2 . [PERSON_NAME]" at bounding box center [254, 89] width 98 height 23
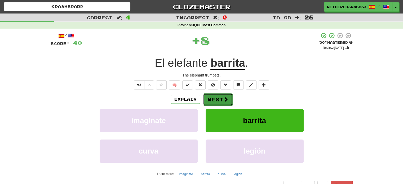
click at [209, 98] on button "Next" at bounding box center [218, 99] width 30 height 12
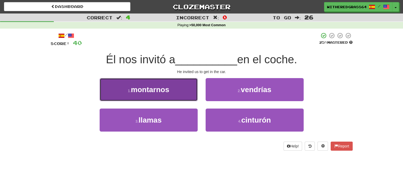
click at [177, 90] on button "1 . [GEOGRAPHIC_DATA]" at bounding box center [149, 89] width 98 height 23
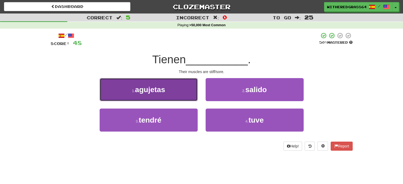
click at [181, 85] on button "1 . agujetas" at bounding box center [149, 89] width 98 height 23
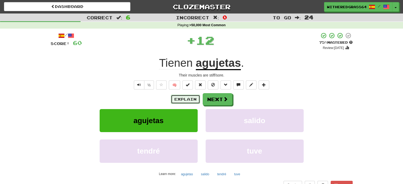
click at [180, 97] on button "Explain" at bounding box center [185, 99] width 29 height 9
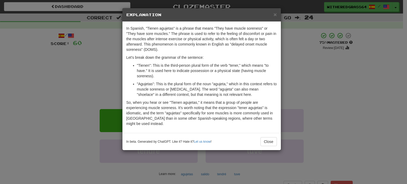
click at [114, 80] on div "× Explanation In Spanish, "Tienen agujetas" is a phrase that means "They have m…" at bounding box center [203, 92] width 407 height 184
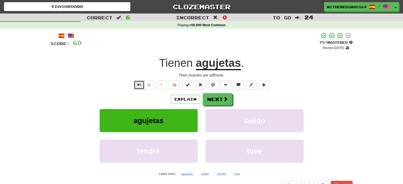
click at [141, 84] on span "Text-to-speech controls" at bounding box center [139, 85] width 4 height 4
click at [207, 95] on button "Next" at bounding box center [218, 99] width 30 height 12
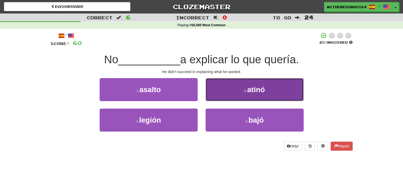
click at [225, 90] on button "2 . atinó" at bounding box center [254, 89] width 98 height 23
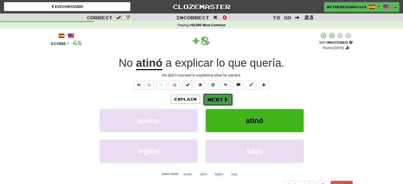
click at [219, 98] on button "Next" at bounding box center [218, 99] width 30 height 12
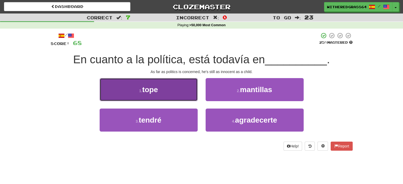
click at [175, 98] on button "1 . [PERSON_NAME]" at bounding box center [149, 89] width 98 height 23
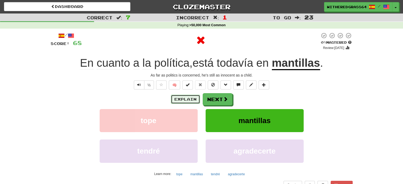
click at [180, 100] on button "Explain" at bounding box center [185, 99] width 29 height 9
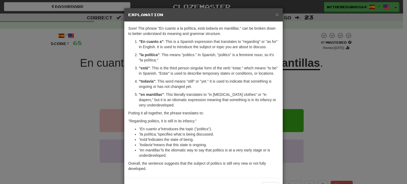
click at [91, 86] on div "× Explanation Sure! The phrase "En cuanto a la política, está todavía en mantil…" at bounding box center [203, 92] width 407 height 184
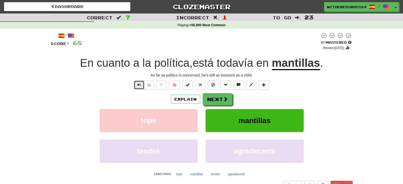
click at [142, 86] on button "Text-to-speech controls" at bounding box center [139, 84] width 11 height 9
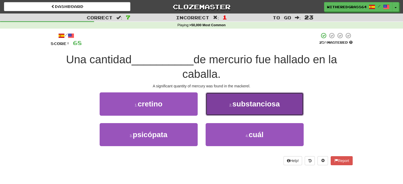
click at [220, 102] on button "2 . substanciosa" at bounding box center [254, 103] width 98 height 23
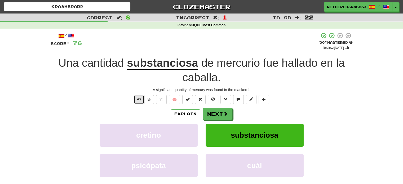
click at [137, 100] on button "Text-to-speech controls" at bounding box center [139, 99] width 11 height 9
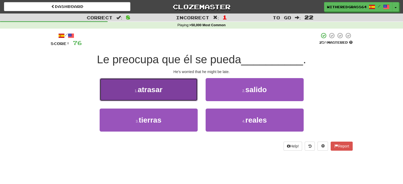
click at [171, 85] on button "1 . atrasar" at bounding box center [149, 89] width 98 height 23
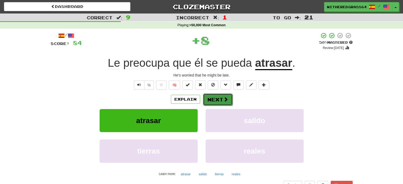
click at [222, 99] on button "Next" at bounding box center [218, 99] width 30 height 12
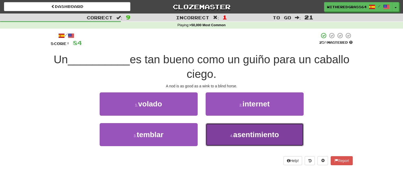
click at [218, 129] on button "4 . asentimiento" at bounding box center [254, 134] width 98 height 23
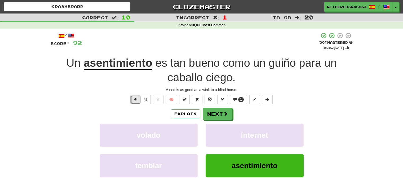
click at [136, 99] on span "Text-to-speech controls" at bounding box center [136, 99] width 4 height 4
click at [181, 111] on button "Explain" at bounding box center [185, 113] width 29 height 9
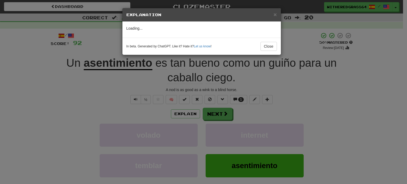
click at [219, 117] on div "× Explanation Loading... In beta. Generated by ChatGPT. Like it? Hate it? Let u…" at bounding box center [203, 92] width 407 height 184
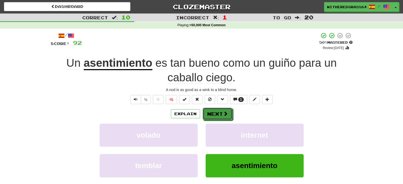
click at [219, 117] on button "Next" at bounding box center [218, 114] width 30 height 12
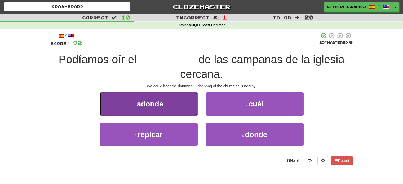
click at [180, 107] on button "1 . adonde" at bounding box center [149, 103] width 98 height 23
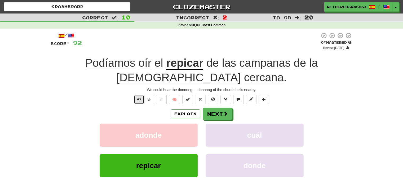
click at [141, 97] on span "Text-to-speech controls" at bounding box center [139, 99] width 4 height 4
click at [211, 110] on button "Next" at bounding box center [218, 114] width 30 height 12
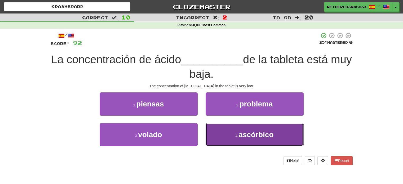
click at [249, 134] on span "ascórbico" at bounding box center [255, 135] width 35 height 8
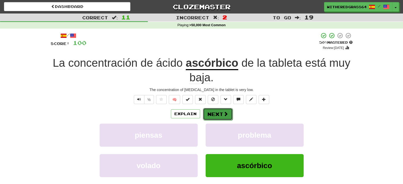
click at [218, 111] on button "Next" at bounding box center [218, 114] width 30 height 12
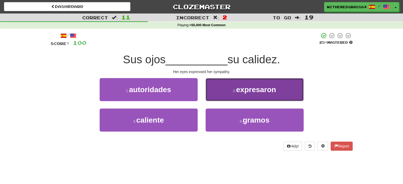
click at [225, 90] on button "2 . expresaron" at bounding box center [254, 89] width 98 height 23
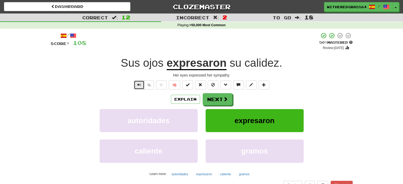
click at [138, 85] on span "Text-to-speech controls" at bounding box center [139, 85] width 4 height 4
click at [219, 100] on button "Next" at bounding box center [218, 99] width 30 height 12
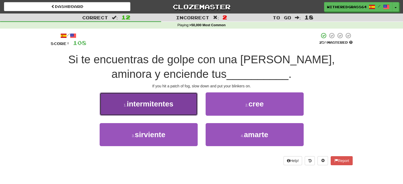
click at [182, 102] on button "1 . intermitentes" at bounding box center [149, 103] width 98 height 23
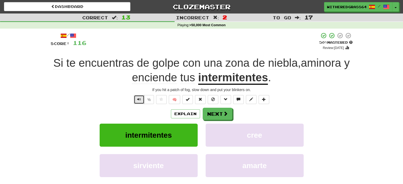
click at [136, 100] on button "Text-to-speech controls" at bounding box center [139, 99] width 11 height 9
click at [213, 117] on button "Next" at bounding box center [218, 114] width 30 height 12
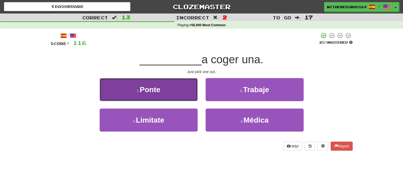
click at [185, 92] on button "1 . [GEOGRAPHIC_DATA]" at bounding box center [149, 89] width 98 height 23
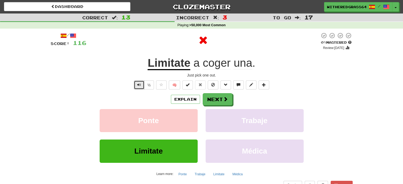
click at [140, 86] on span "Text-to-speech controls" at bounding box center [139, 85] width 4 height 4
click at [224, 102] on span at bounding box center [225, 99] width 5 height 5
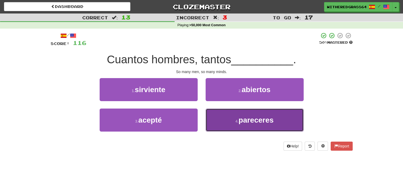
click at [225, 115] on button "4 . pareceres" at bounding box center [254, 120] width 98 height 23
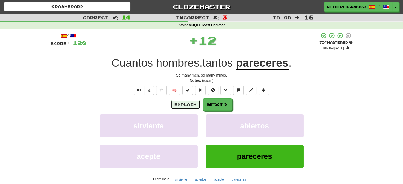
click at [185, 105] on button "Explain" at bounding box center [185, 104] width 29 height 9
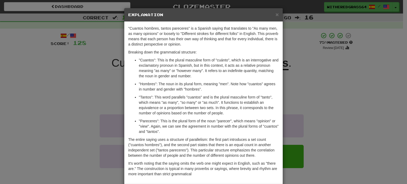
click at [101, 101] on div "× Explanation "Cuantos hombres, tantos pareceres" is a Spanish saying that tran…" at bounding box center [203, 92] width 407 height 184
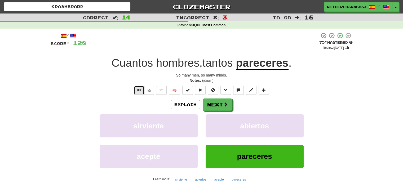
click at [138, 93] on button "Text-to-speech controls" at bounding box center [139, 90] width 11 height 9
click at [212, 105] on button "Next" at bounding box center [218, 105] width 30 height 12
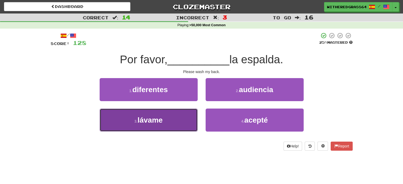
click at [175, 118] on button "3 . lávame" at bounding box center [149, 120] width 98 height 23
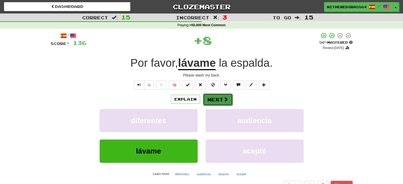
click at [213, 101] on button "Next" at bounding box center [218, 99] width 30 height 12
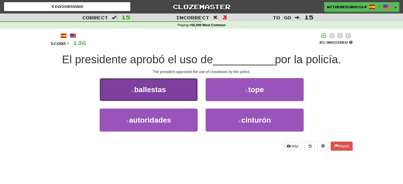
click at [185, 97] on button "1 . [PERSON_NAME]" at bounding box center [149, 89] width 98 height 23
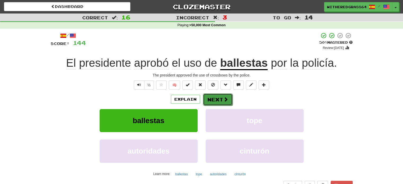
click at [213, 102] on button "Next" at bounding box center [218, 99] width 30 height 12
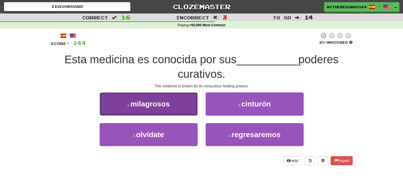
click at [184, 104] on button "1 . [GEOGRAPHIC_DATA]" at bounding box center [149, 103] width 98 height 23
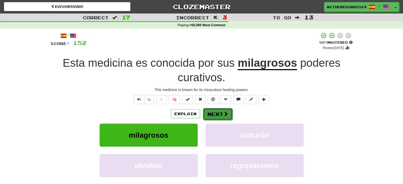
click at [218, 113] on button "Next" at bounding box center [218, 114] width 30 height 12
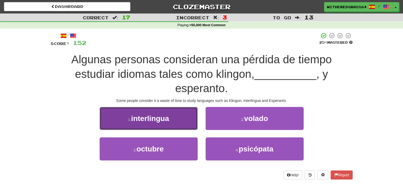
click at [191, 119] on button "1 . interlingua" at bounding box center [149, 118] width 98 height 23
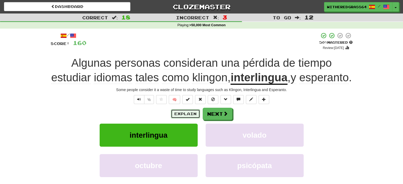
click at [192, 118] on button "Explain" at bounding box center [185, 113] width 29 height 9
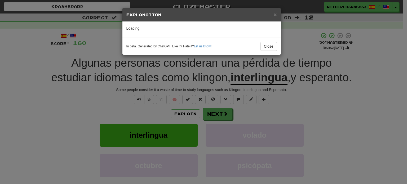
click at [119, 106] on div "× Explanation Loading... In beta. Generated by ChatGPT. Like it? Hate it? Let u…" at bounding box center [203, 92] width 407 height 184
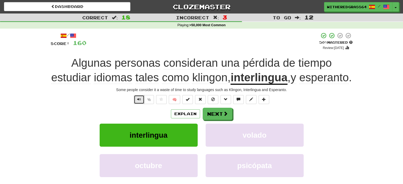
click at [137, 101] on span "Text-to-speech controls" at bounding box center [139, 99] width 4 height 4
click at [181, 118] on button "Explain" at bounding box center [185, 113] width 29 height 9
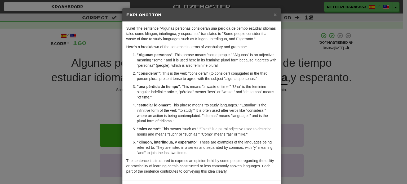
click at [69, 114] on div "× Explanation Sure! The sentence "Algunas personas consideran una pérdida de ti…" at bounding box center [203, 92] width 407 height 184
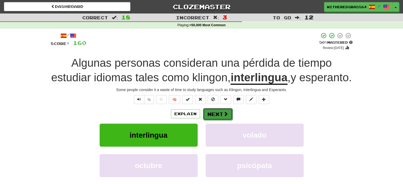
click at [212, 120] on button "Next" at bounding box center [218, 114] width 30 height 12
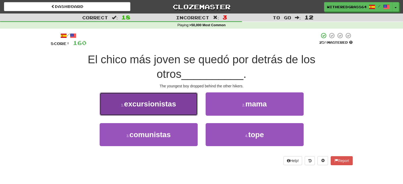
click at [174, 110] on button "1 . excursionistas" at bounding box center [149, 103] width 98 height 23
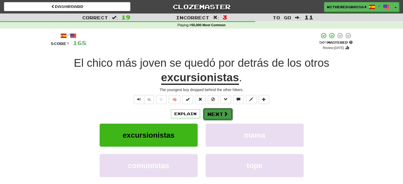
click at [215, 114] on button "Next" at bounding box center [218, 114] width 30 height 12
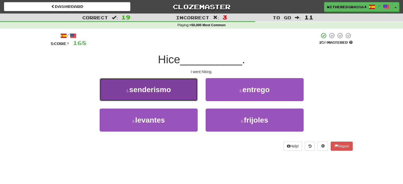
click at [180, 94] on button "1 . senderismo" at bounding box center [149, 89] width 98 height 23
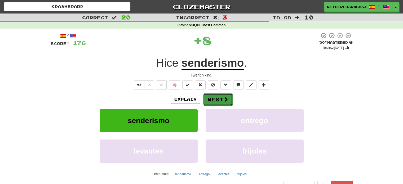
click at [220, 101] on button "Next" at bounding box center [218, 99] width 30 height 12
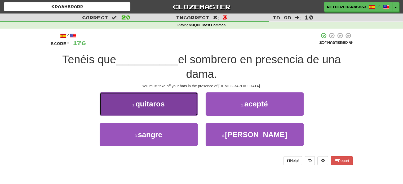
click at [184, 101] on button "1 . quitaros" at bounding box center [149, 103] width 98 height 23
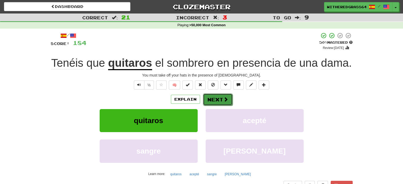
click at [212, 99] on button "Next" at bounding box center [218, 99] width 30 height 12
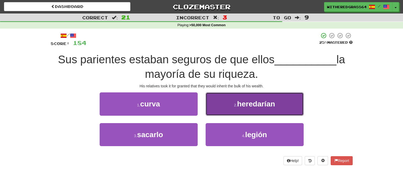
click at [230, 108] on button "2 . heredarían" at bounding box center [254, 103] width 98 height 23
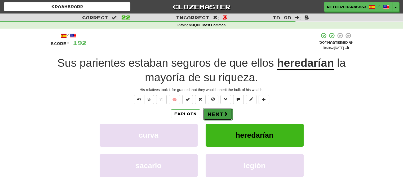
click at [221, 111] on button "Next" at bounding box center [218, 114] width 30 height 12
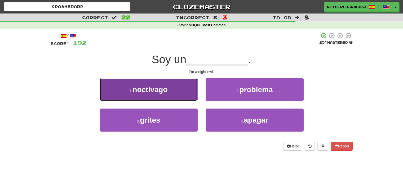
click at [177, 92] on button "1 . noctívago" at bounding box center [149, 89] width 98 height 23
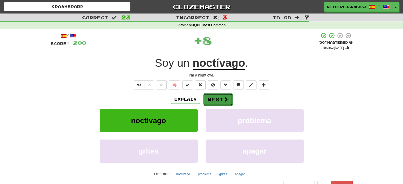
click at [216, 97] on button "Next" at bounding box center [218, 99] width 30 height 12
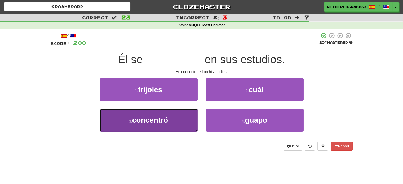
click at [169, 119] on button "3 . concentró" at bounding box center [149, 120] width 98 height 23
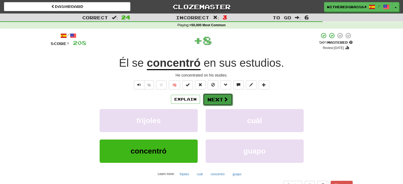
click at [208, 100] on button "Next" at bounding box center [218, 99] width 30 height 12
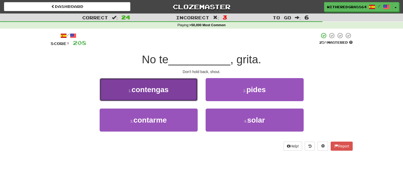
click at [179, 97] on button "1 . contengas" at bounding box center [149, 89] width 98 height 23
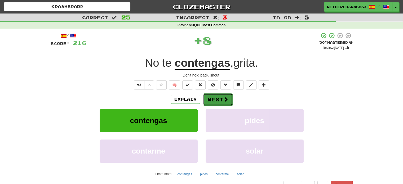
click at [210, 98] on button "Next" at bounding box center [218, 99] width 30 height 12
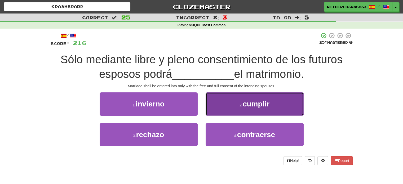
click at [225, 105] on button "2 . cumplir" at bounding box center [254, 103] width 98 height 23
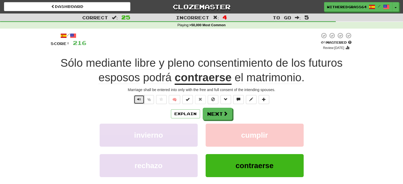
click at [136, 98] on button "Text-to-speech controls" at bounding box center [139, 99] width 11 height 9
click at [182, 115] on button "Explain" at bounding box center [185, 113] width 29 height 9
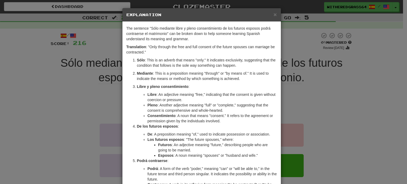
click at [313, 132] on div "× Explanation The sentence "Sólo mediante libre y pleno consentimiento de los f…" at bounding box center [203, 92] width 407 height 184
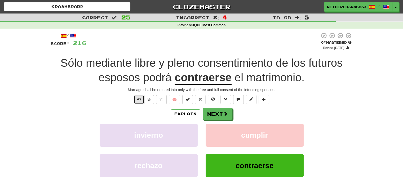
click at [138, 100] on span "Text-to-speech controls" at bounding box center [139, 99] width 4 height 4
click at [139, 101] on span "Text-to-speech controls" at bounding box center [139, 99] width 4 height 4
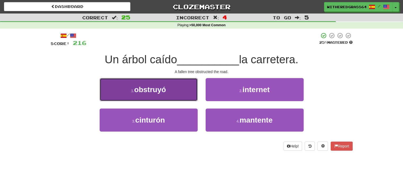
click at [170, 96] on button "1 . obstruyó" at bounding box center [149, 89] width 98 height 23
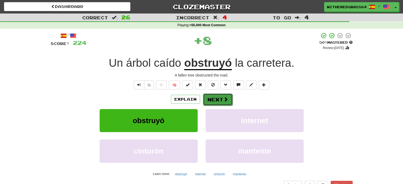
click at [216, 102] on button "Next" at bounding box center [218, 99] width 30 height 12
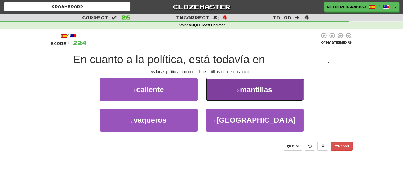
click at [218, 98] on button "2 . mantillas" at bounding box center [254, 89] width 98 height 23
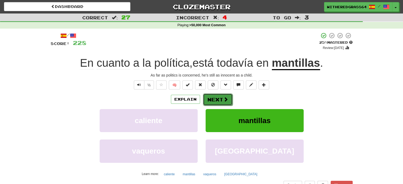
click at [215, 97] on button "Next" at bounding box center [218, 99] width 30 height 12
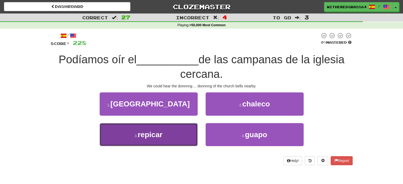
click at [164, 139] on button "3 . repicar" at bounding box center [149, 134] width 98 height 23
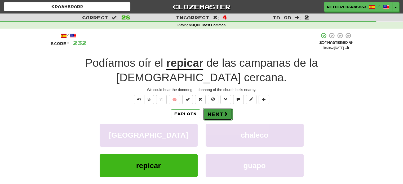
click at [212, 114] on button "Next" at bounding box center [218, 114] width 30 height 12
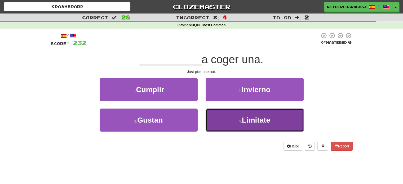
click at [213, 116] on button "4 . Limitate" at bounding box center [254, 120] width 98 height 23
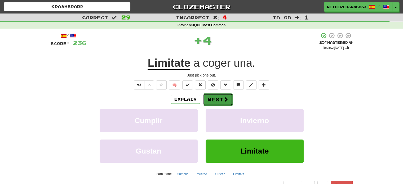
click at [212, 100] on button "Next" at bounding box center [218, 99] width 30 height 12
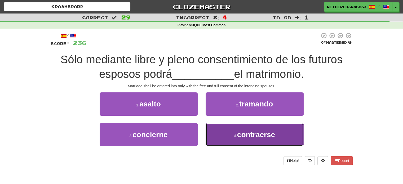
click at [214, 135] on button "4 . contraerse" at bounding box center [254, 134] width 98 height 23
